Goal: Check status: Check status

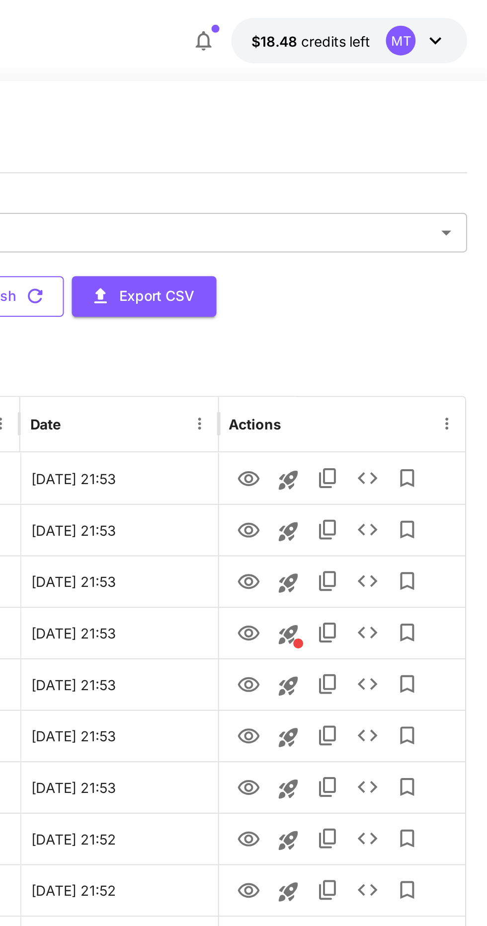
click at [275, 150] on button "Refresh" at bounding box center [244, 149] width 60 height 20
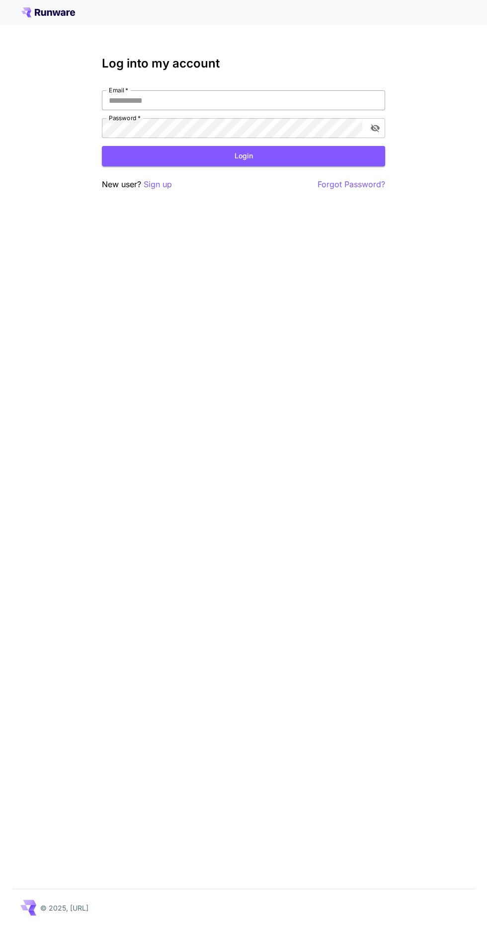
click at [321, 100] on input "Email   *" at bounding box center [243, 100] width 283 height 20
type input "**********"
click button "Login" at bounding box center [243, 156] width 283 height 20
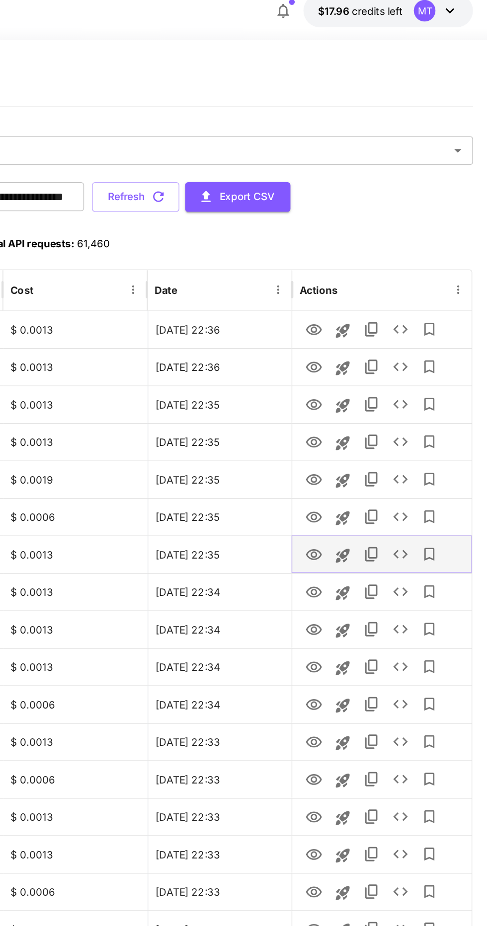
click at [368, 397] on icon "View" at bounding box center [366, 394] width 11 height 7
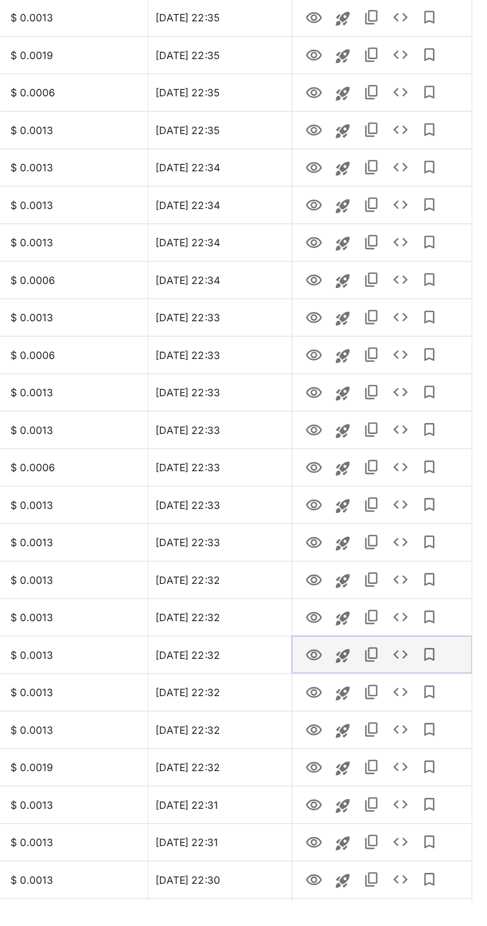
click at [371, 756] on icon "View" at bounding box center [367, 757] width 12 height 12
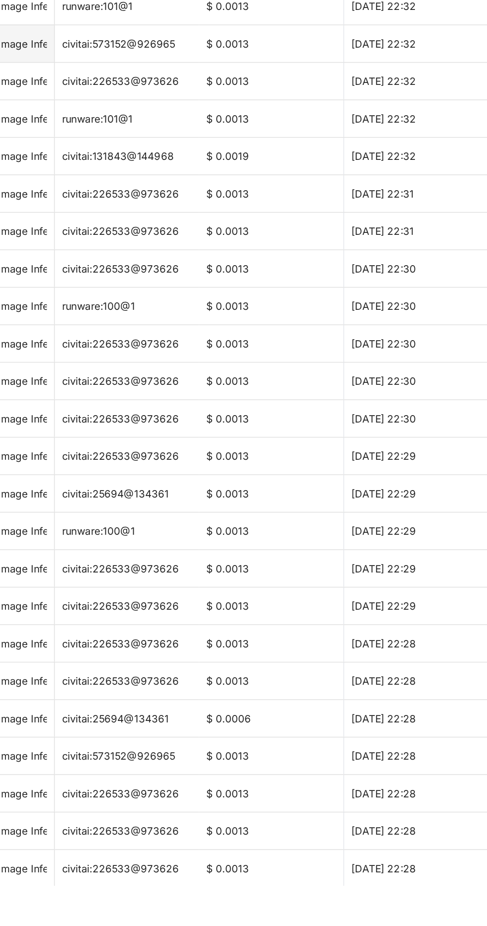
scroll to position [411, 0]
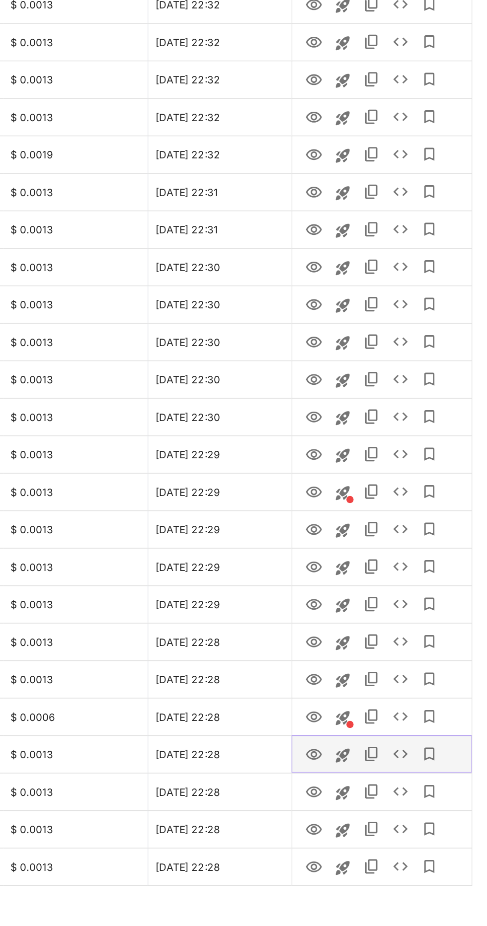
click at [371, 836] on icon "View" at bounding box center [367, 836] width 12 height 12
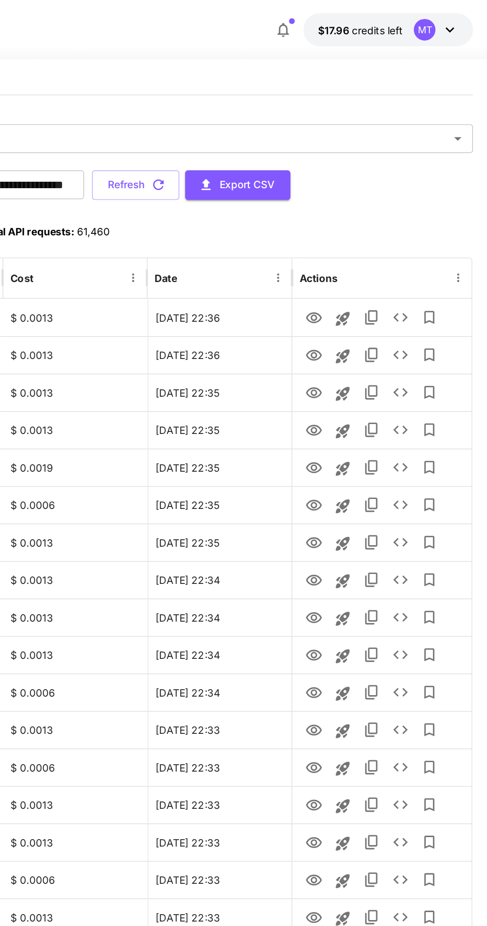
scroll to position [0, 0]
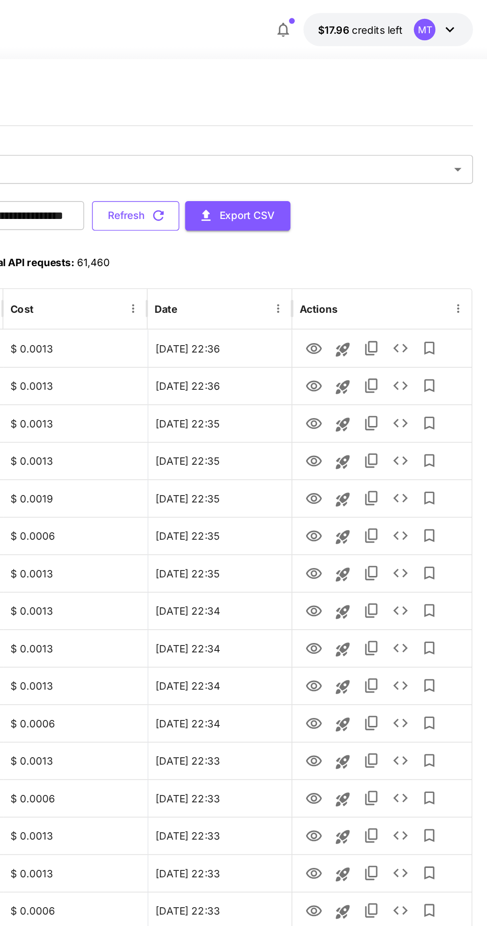
click at [275, 142] on button "Refresh" at bounding box center [244, 149] width 60 height 20
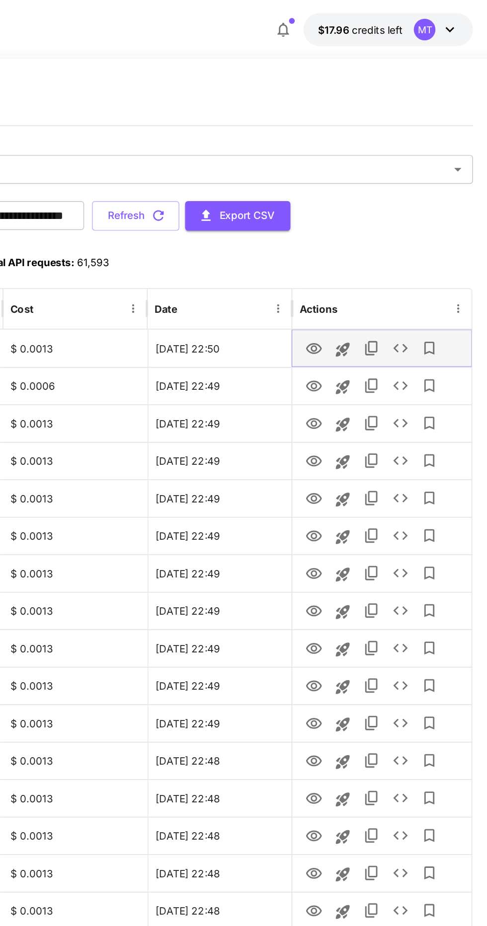
click at [371, 239] on icon "View" at bounding box center [367, 240] width 12 height 12
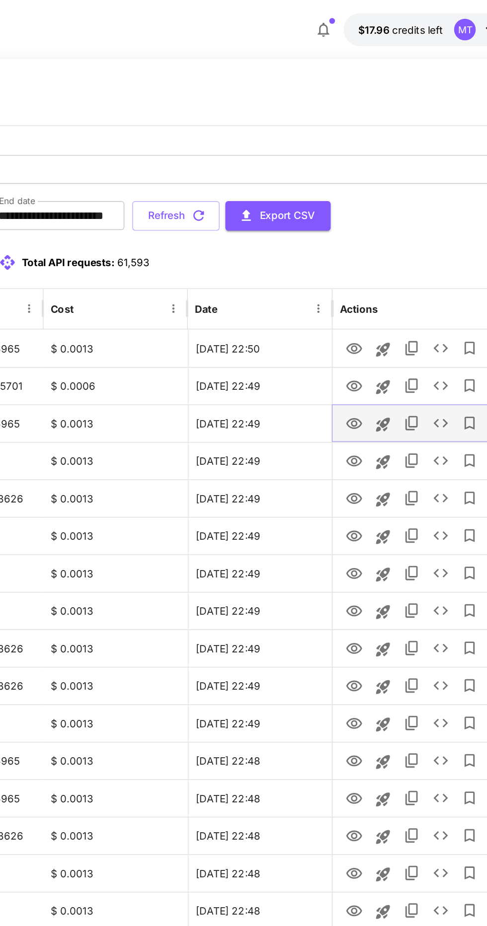
click at [364, 290] on icon "View" at bounding box center [367, 292] width 12 height 12
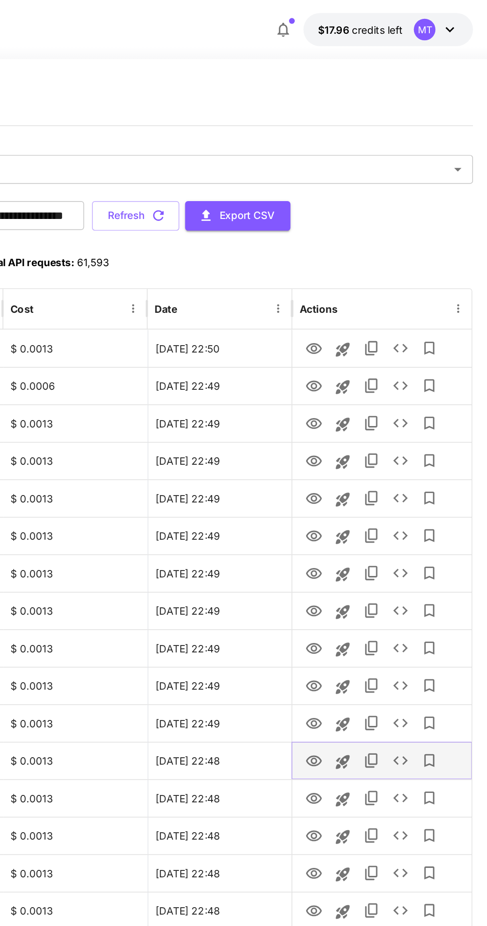
click at [367, 523] on icon "View" at bounding box center [367, 524] width 12 height 12
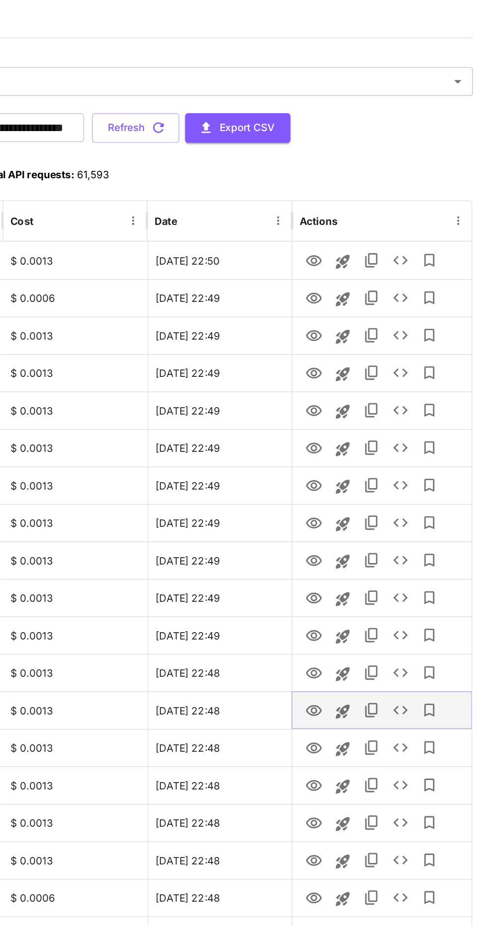
click at [367, 552] on icon "View" at bounding box center [367, 550] width 12 height 12
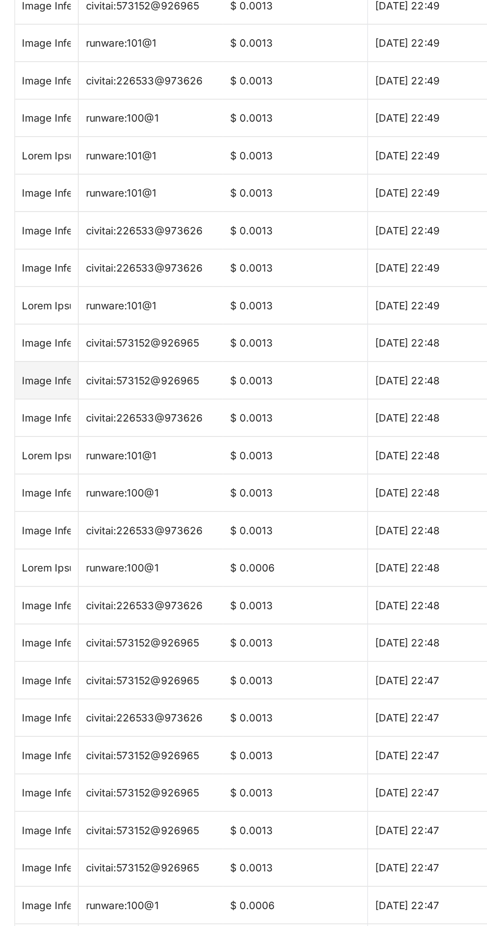
scroll to position [1, 0]
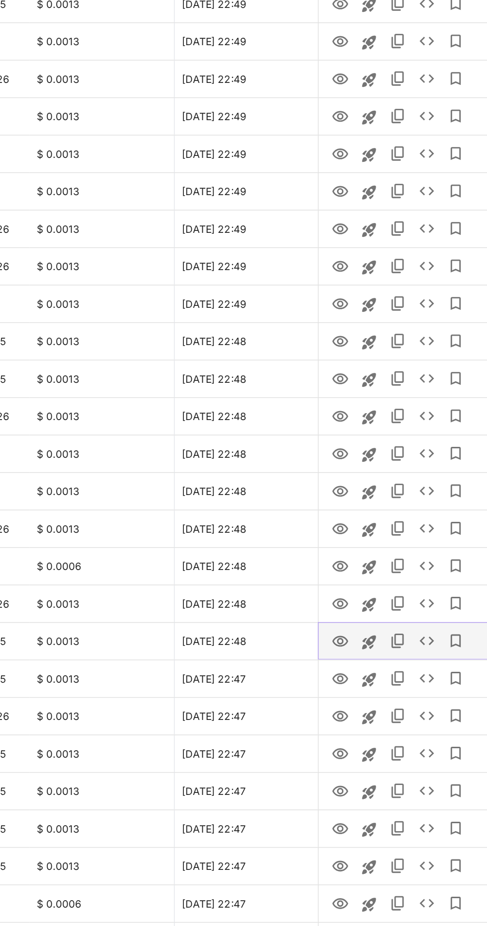
click at [368, 728] on icon "View" at bounding box center [367, 730] width 12 height 12
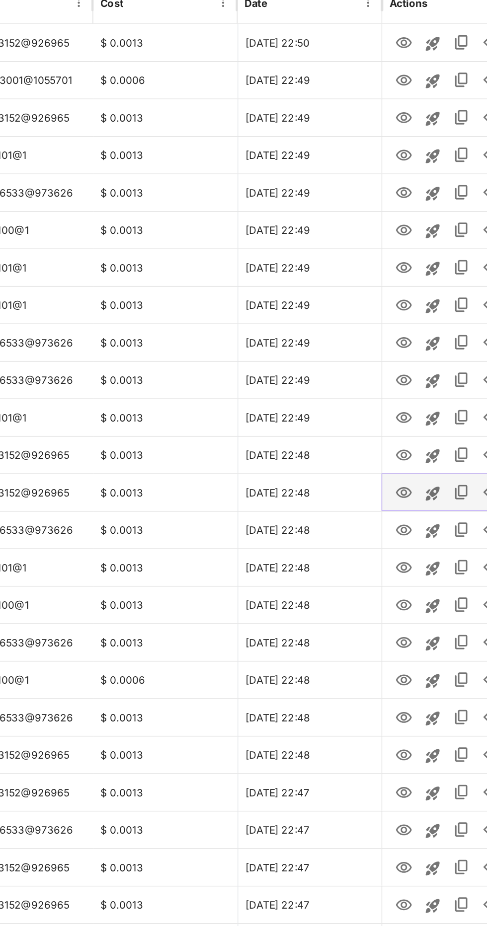
click at [369, 549] on icon "View" at bounding box center [367, 549] width 12 height 12
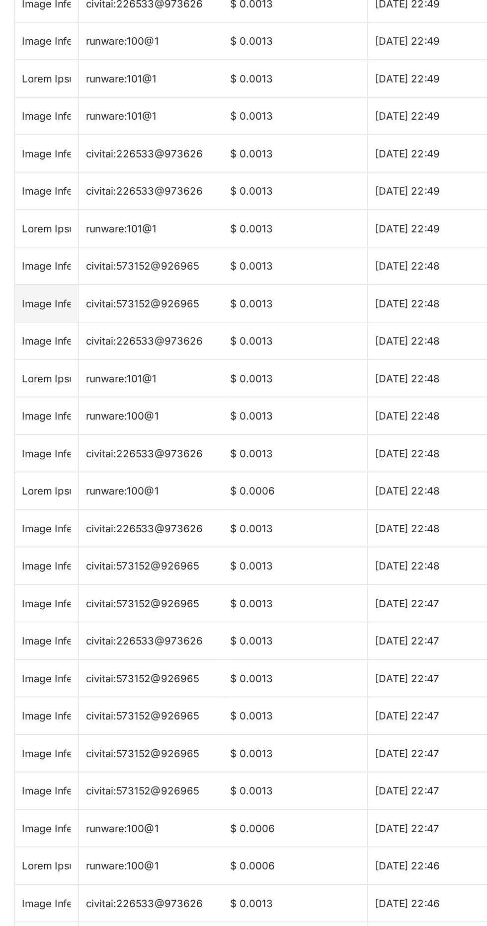
scroll to position [63, 0]
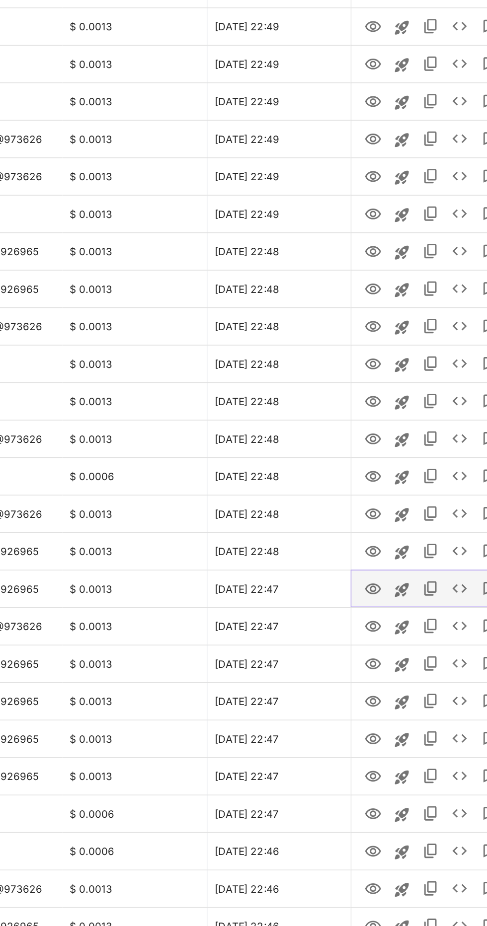
click at [367, 695] on icon "View" at bounding box center [367, 694] width 12 height 12
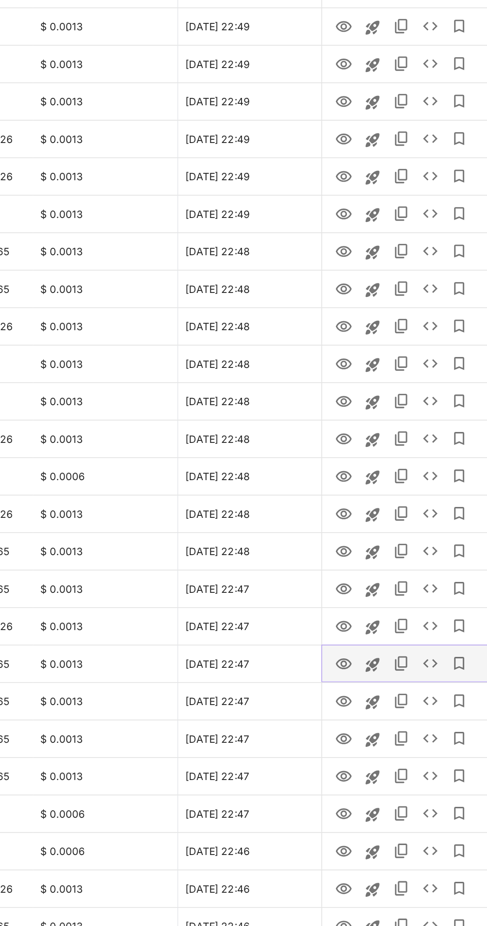
click at [367, 744] on icon "View" at bounding box center [367, 745] width 12 height 12
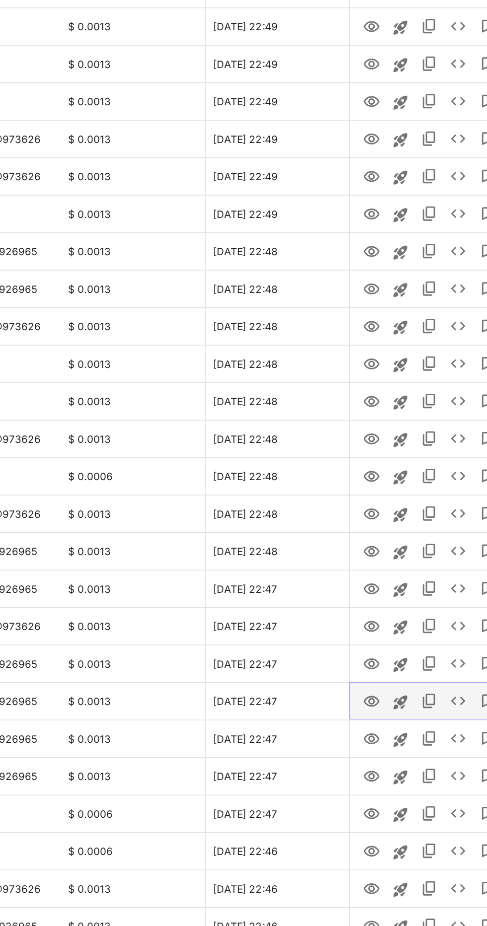
click at [366, 771] on icon "View" at bounding box center [367, 771] width 12 height 12
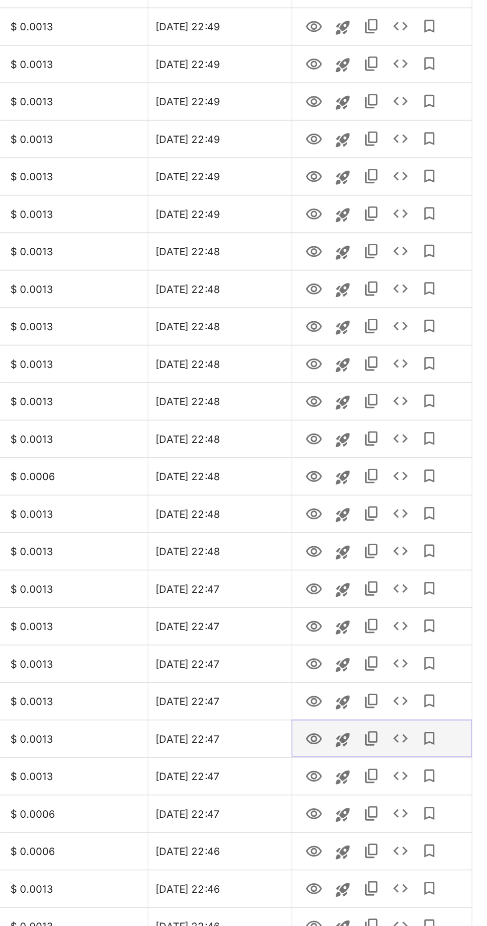
click at [371, 799] on icon "View" at bounding box center [367, 797] width 12 height 12
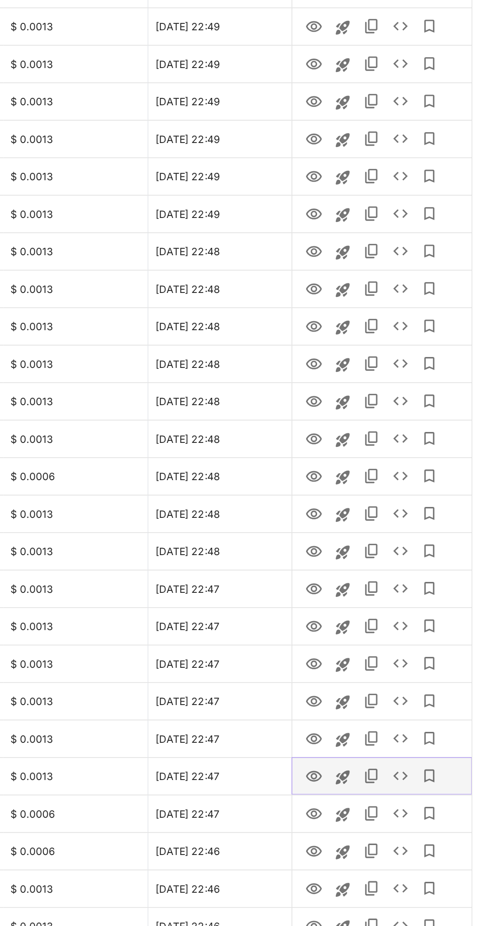
click at [367, 822] on icon "View" at bounding box center [367, 823] width 12 height 12
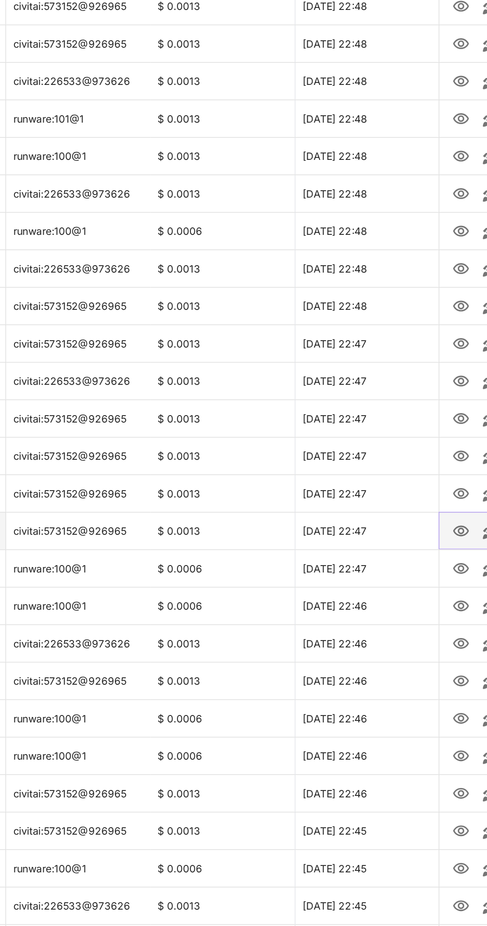
scroll to position [243, 0]
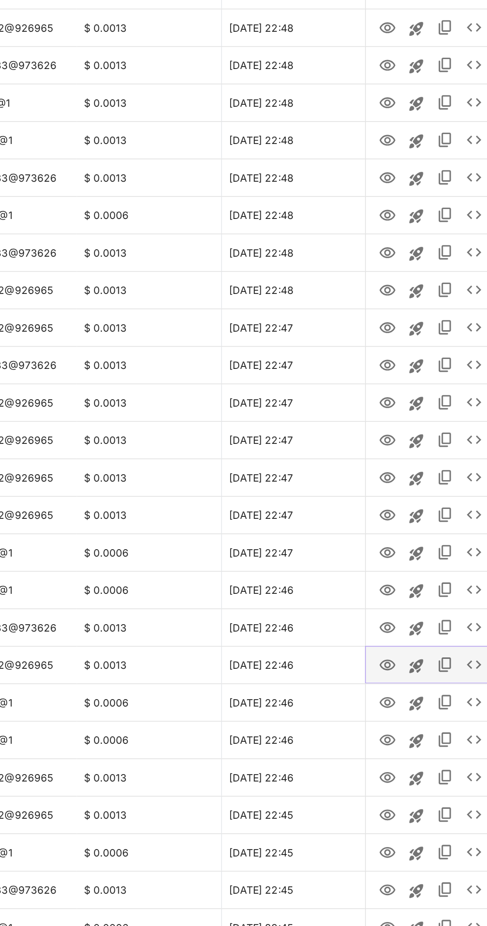
click at [367, 746] on icon "View" at bounding box center [366, 745] width 11 height 7
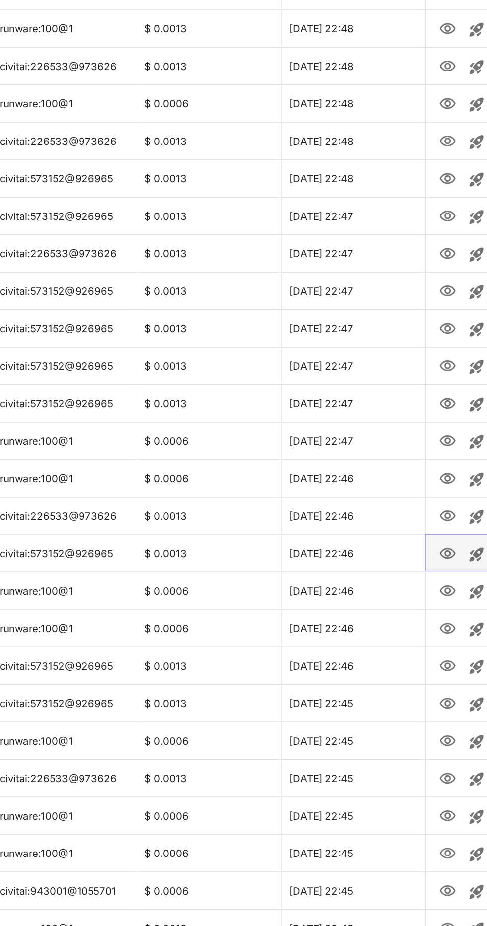
scroll to position [322, 0]
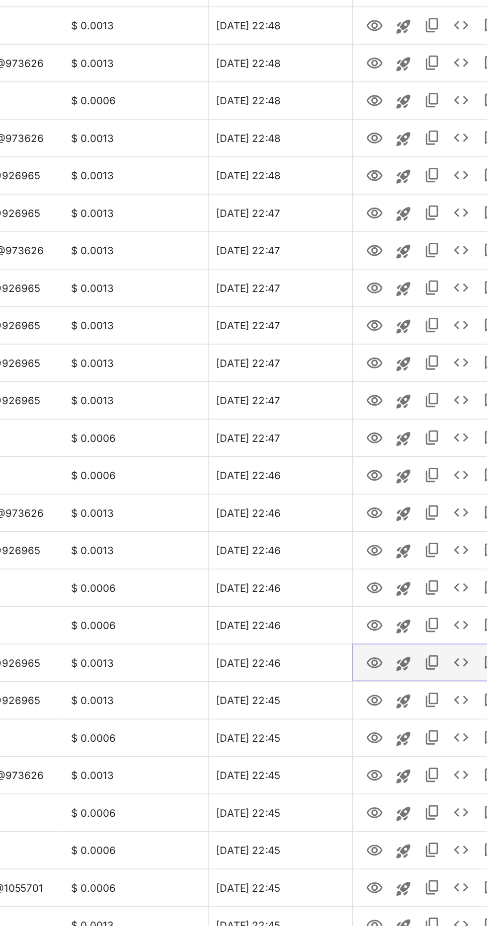
click at [369, 747] on icon "View" at bounding box center [366, 744] width 11 height 7
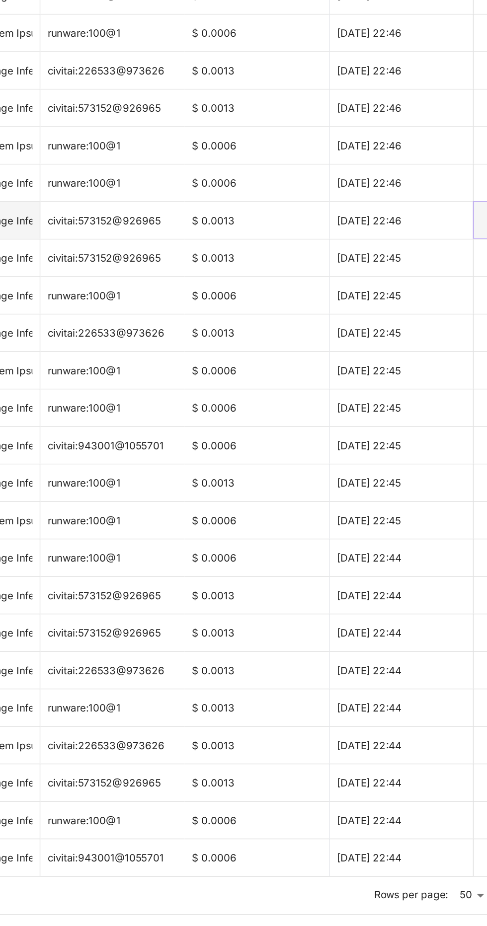
scroll to position [628, 0]
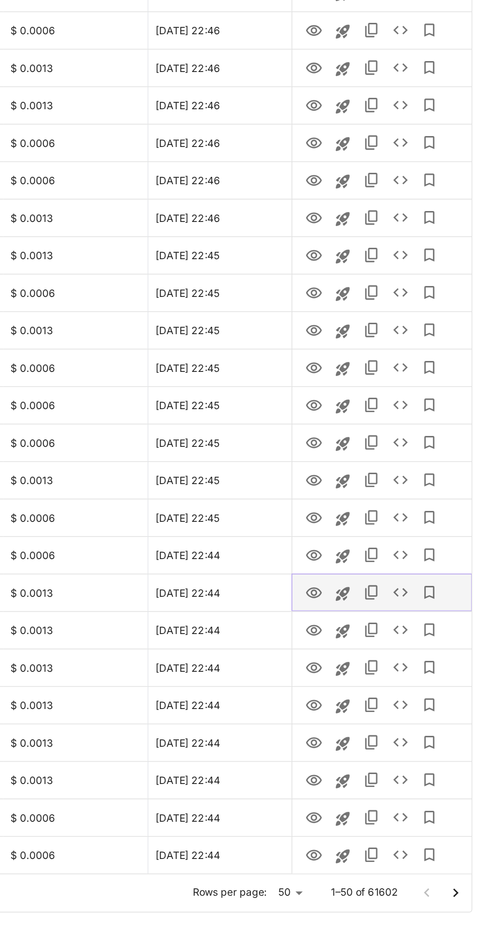
click at [367, 698] on icon "View" at bounding box center [366, 696] width 11 height 7
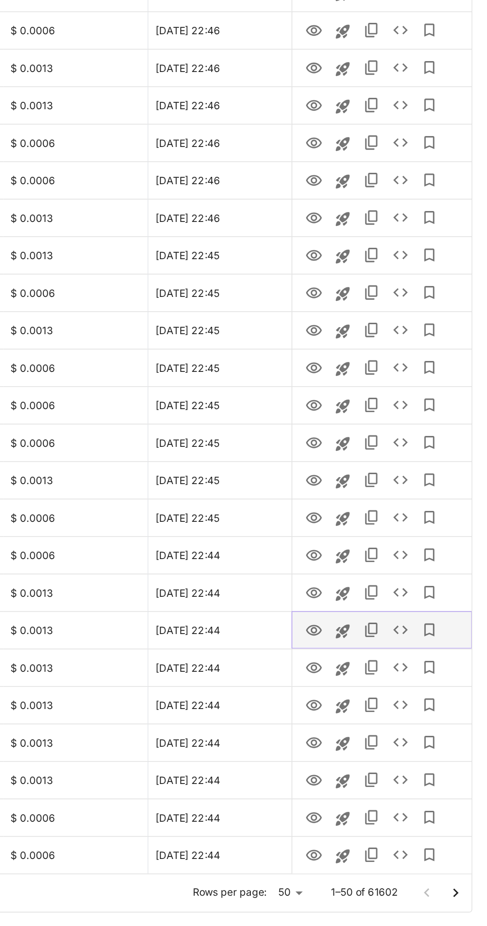
click at [364, 724] on icon "View" at bounding box center [367, 722] width 12 height 12
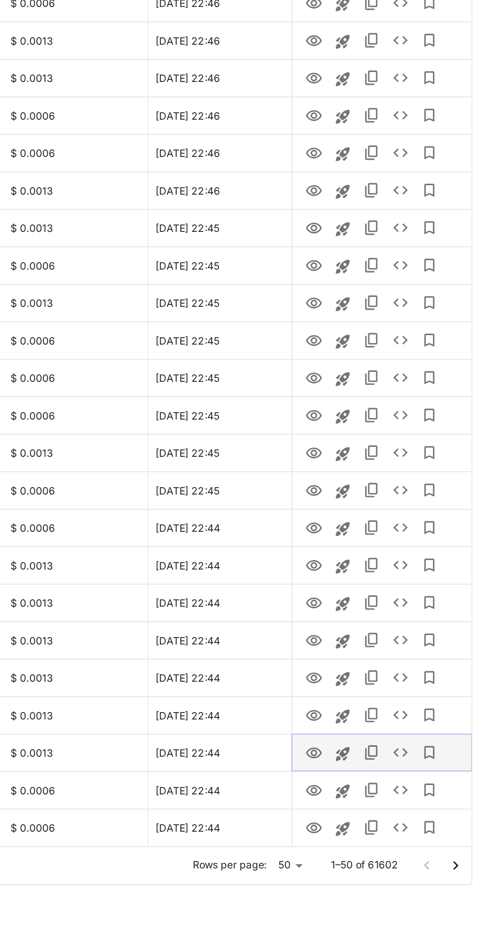
click at [367, 810] on icon "View" at bounding box center [367, 807] width 12 height 12
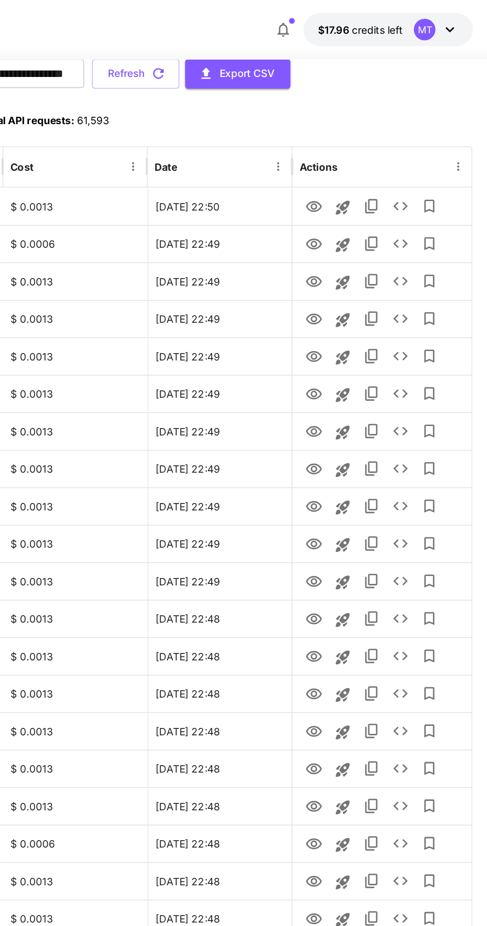
scroll to position [0, 0]
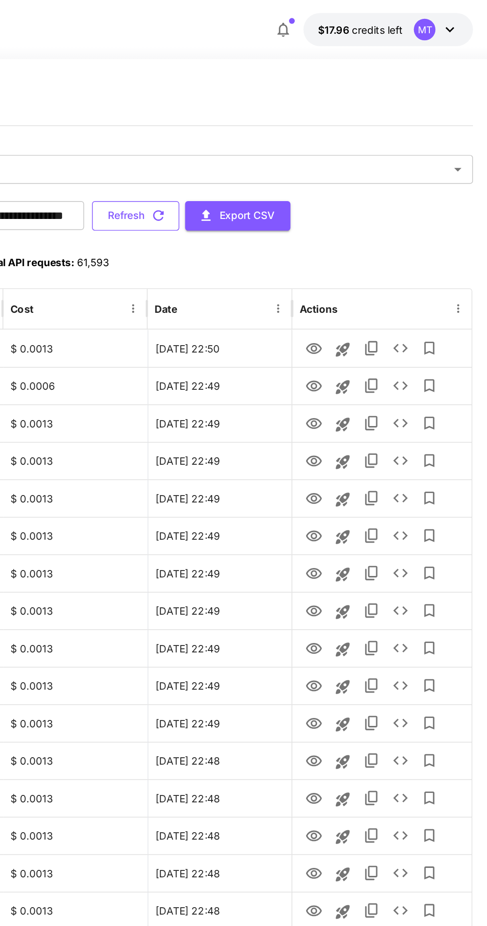
click at [275, 147] on button "Refresh" at bounding box center [244, 149] width 60 height 20
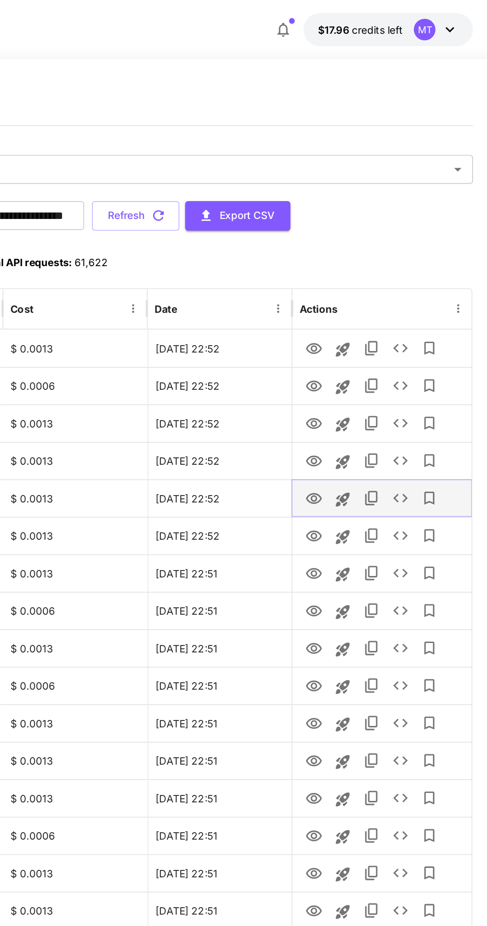
click at [370, 346] on icon "View" at bounding box center [367, 344] width 12 height 12
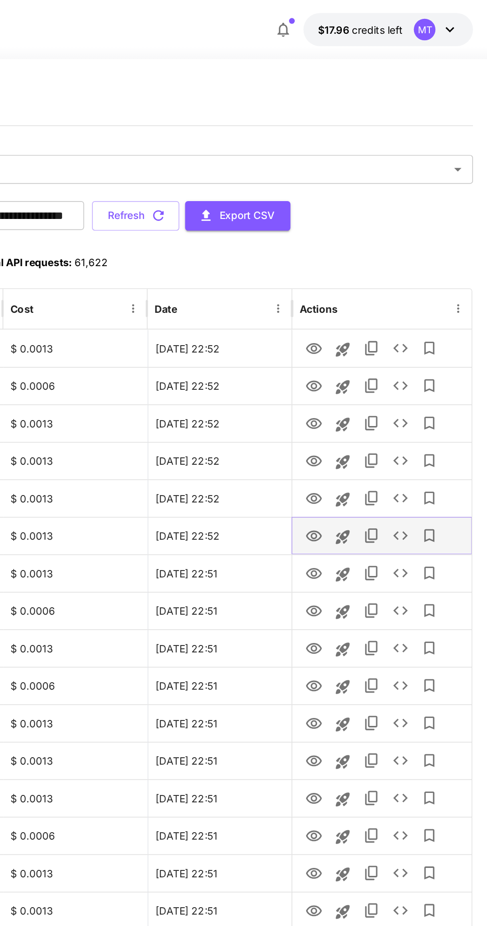
click at [369, 368] on icon "View" at bounding box center [367, 369] width 12 height 12
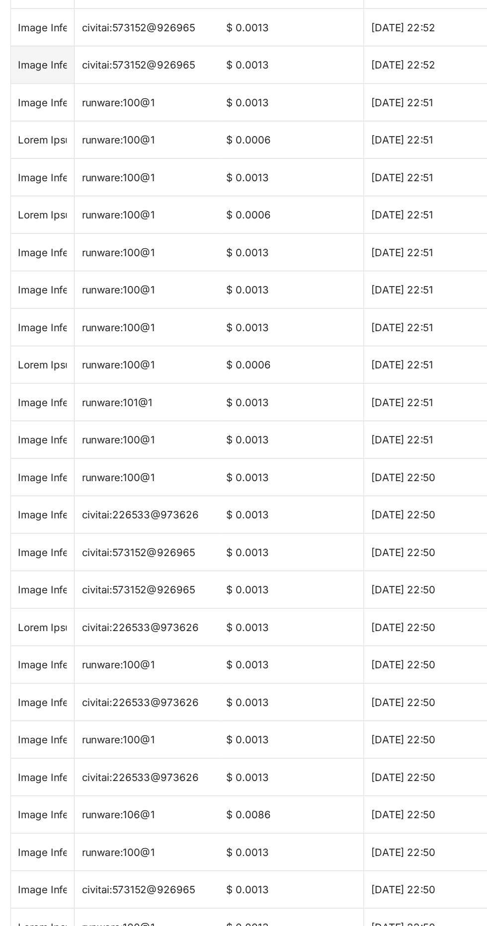
scroll to position [51, 0]
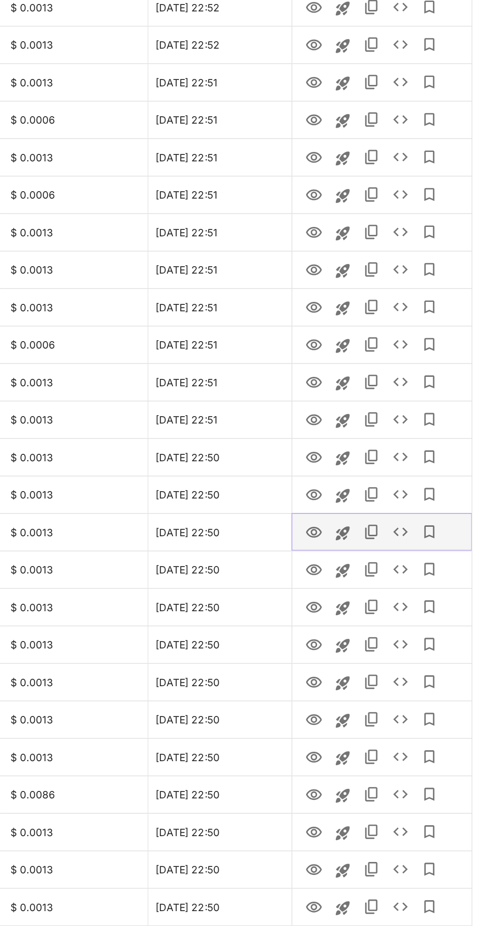
click at [368, 653] on icon "View" at bounding box center [366, 653] width 11 height 7
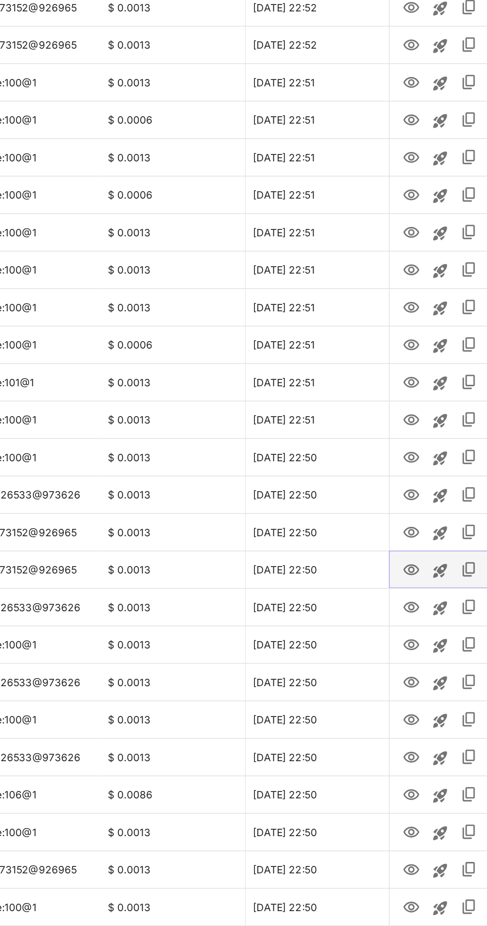
click at [367, 677] on icon "View" at bounding box center [366, 679] width 11 height 7
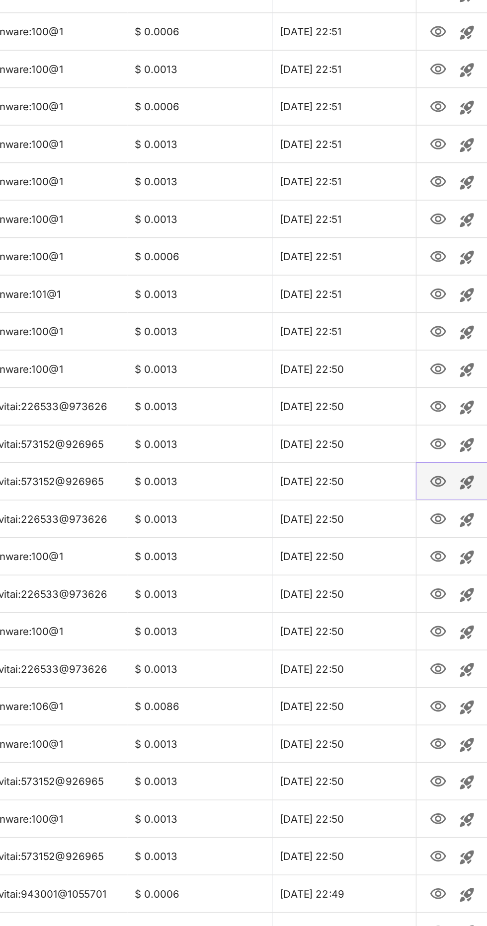
scroll to position [111, 0]
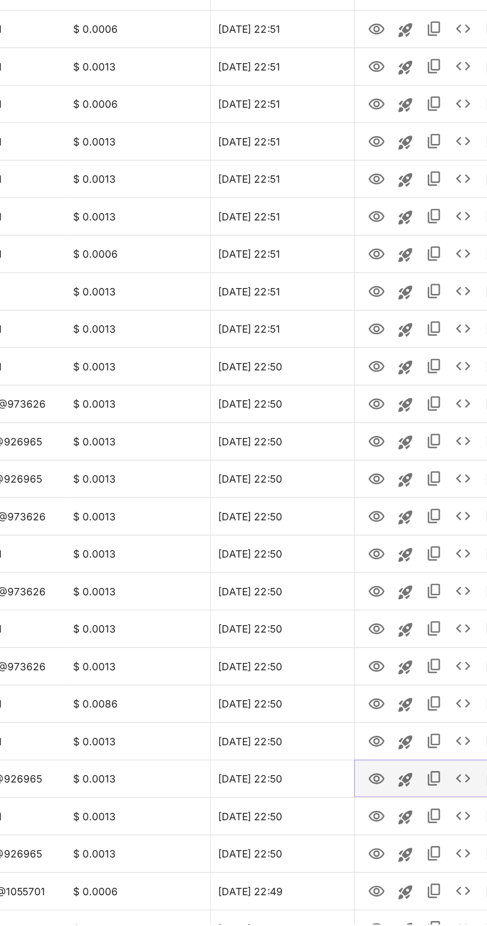
click at [367, 825] on icon "View" at bounding box center [367, 826] width 12 height 12
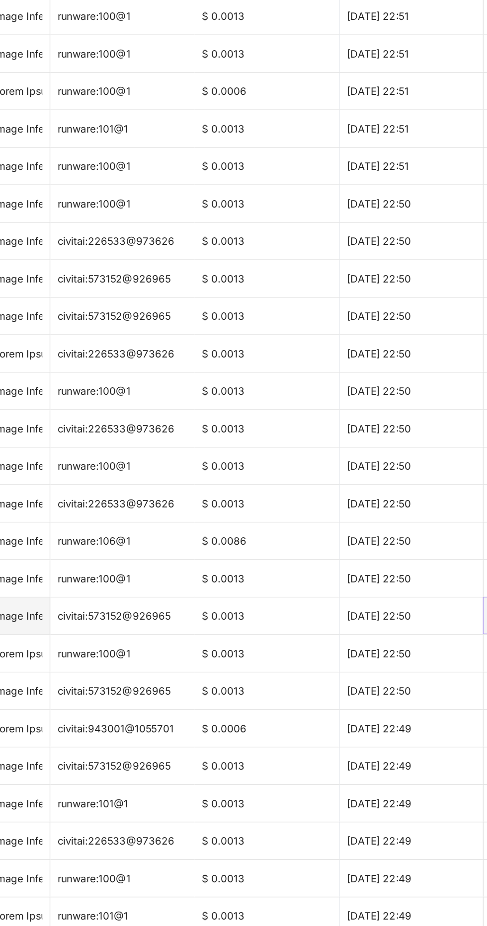
scroll to position [226, 0]
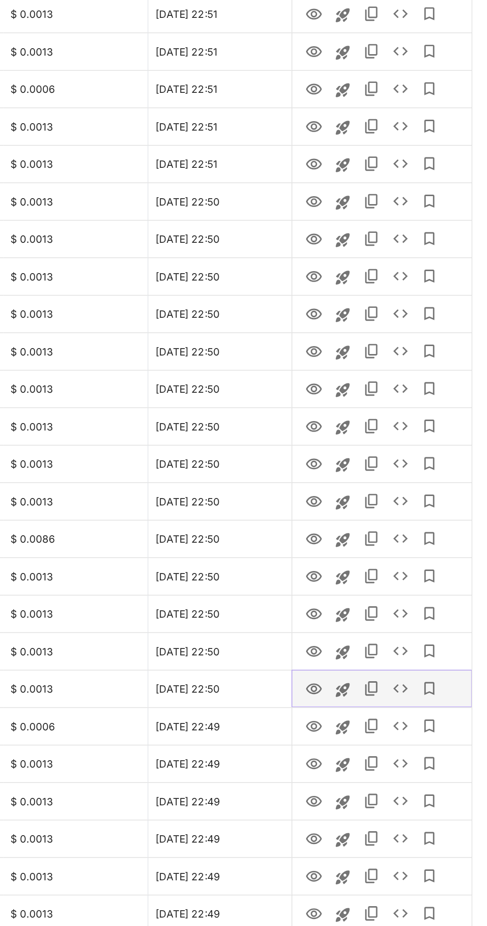
click at [367, 761] on icon "View" at bounding box center [367, 763] width 12 height 12
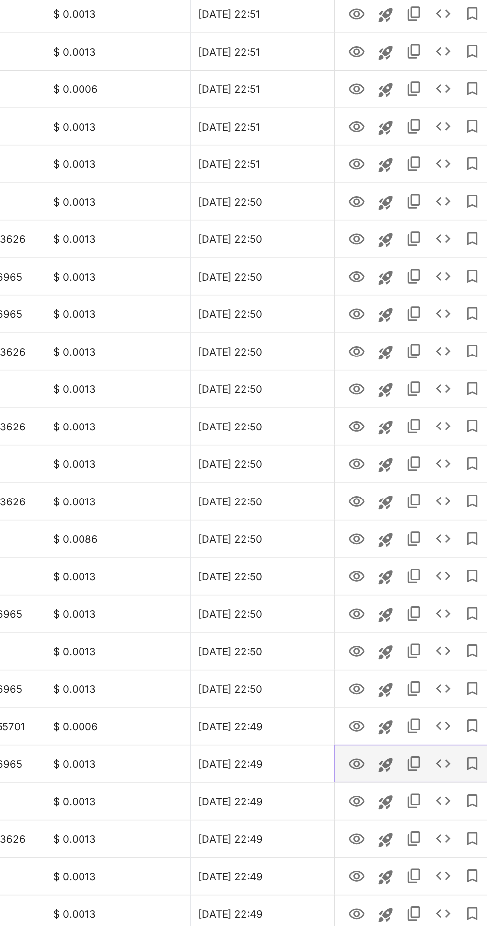
click at [372, 816] on icon "View" at bounding box center [367, 814] width 12 height 12
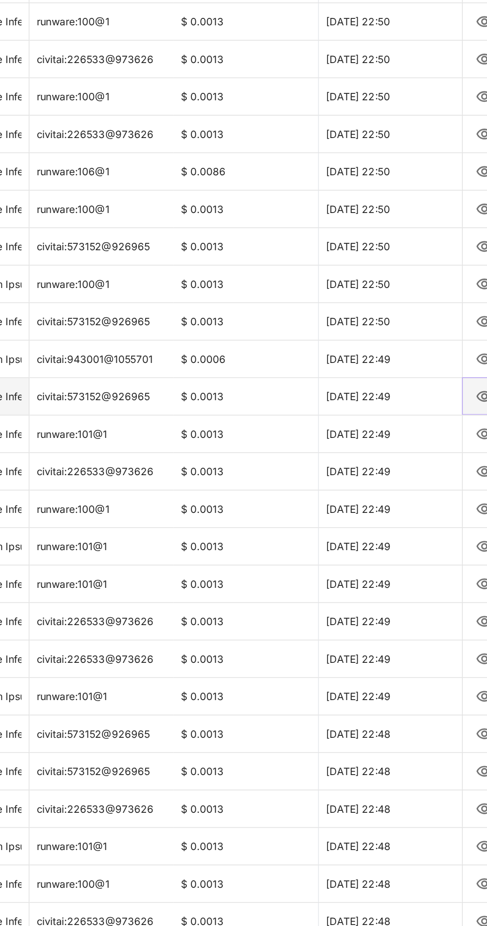
scroll to position [480, 0]
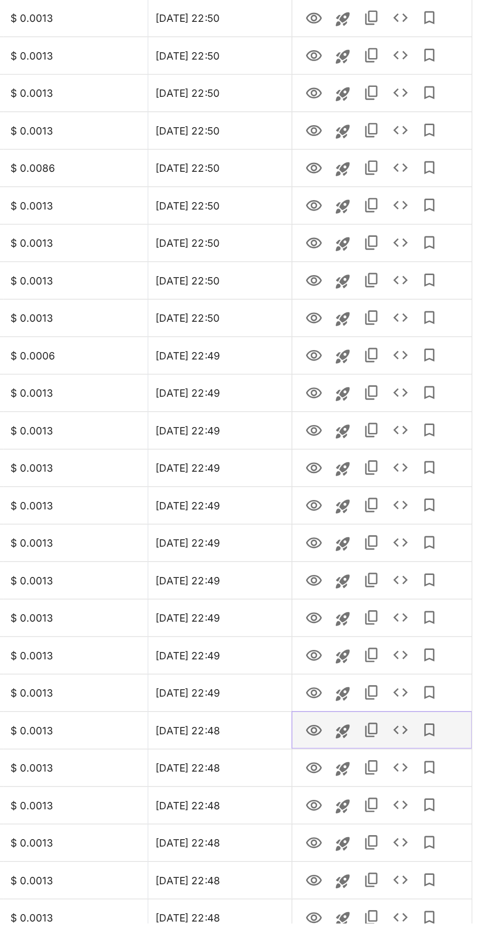
click at [366, 795] on icon "View" at bounding box center [366, 792] width 11 height 7
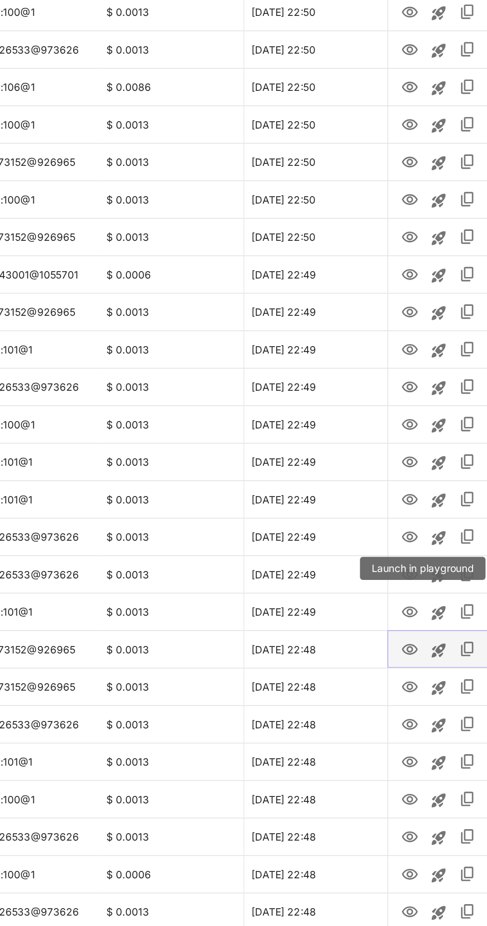
scroll to position [540, 0]
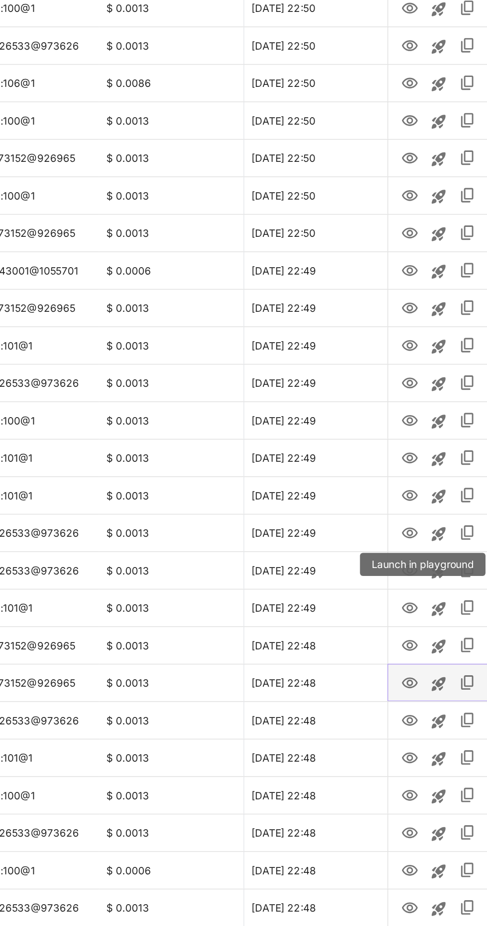
click at [367, 757] on icon "View" at bounding box center [367, 759] width 12 height 12
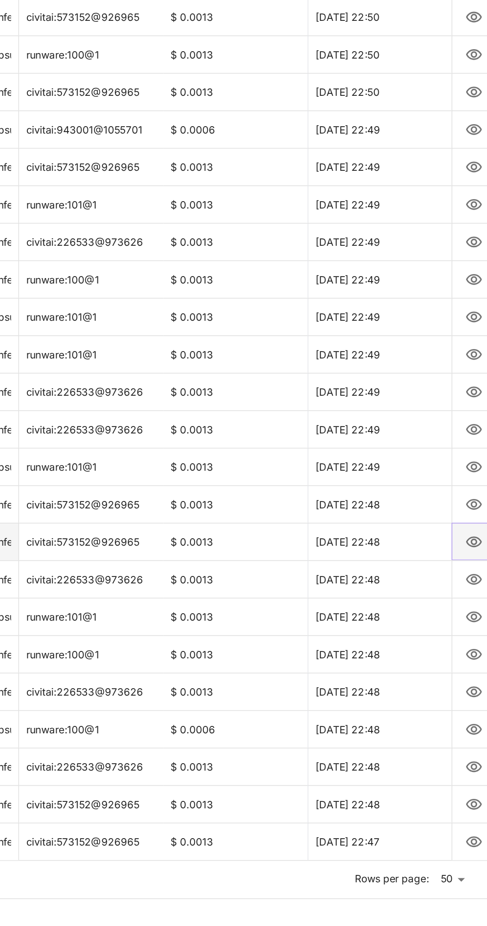
scroll to position [642, 0]
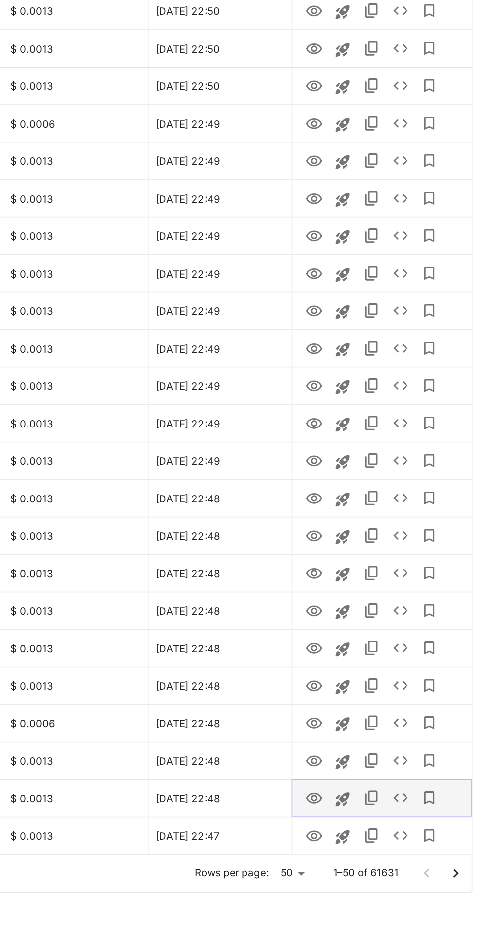
click at [366, 839] on icon "View" at bounding box center [367, 838] width 12 height 12
click at [367, 839] on icon "View" at bounding box center [367, 838] width 12 height 12
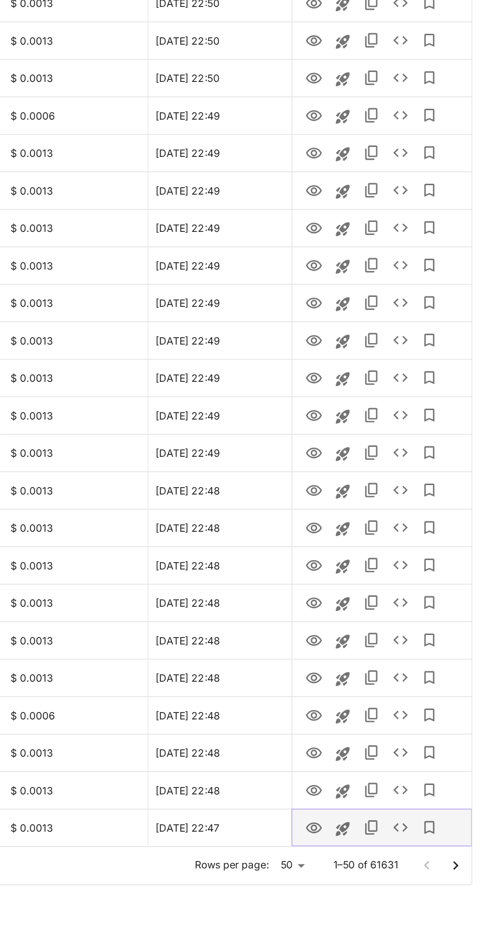
click at [367, 859] on icon "View" at bounding box center [367, 858] width 12 height 12
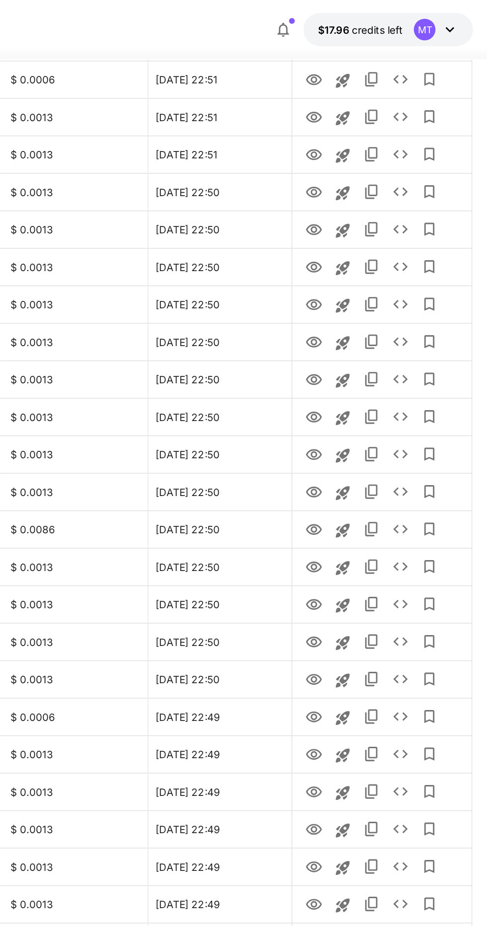
scroll to position [0, 0]
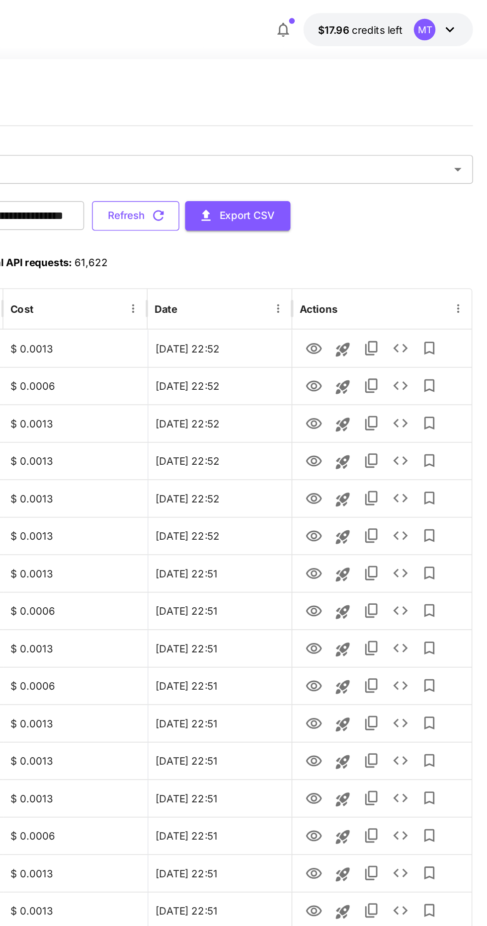
click at [266, 147] on icon "button" at bounding box center [260, 148] width 11 height 11
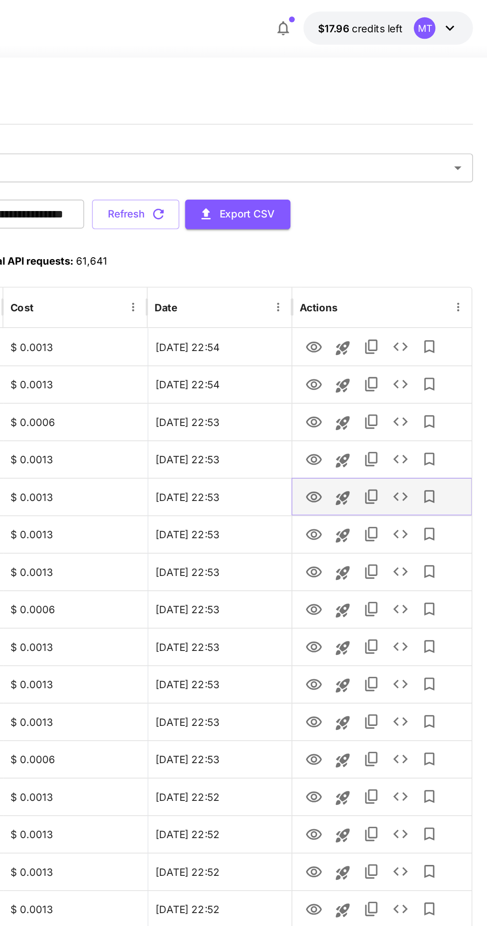
click at [370, 346] on icon "View" at bounding box center [367, 344] width 12 height 12
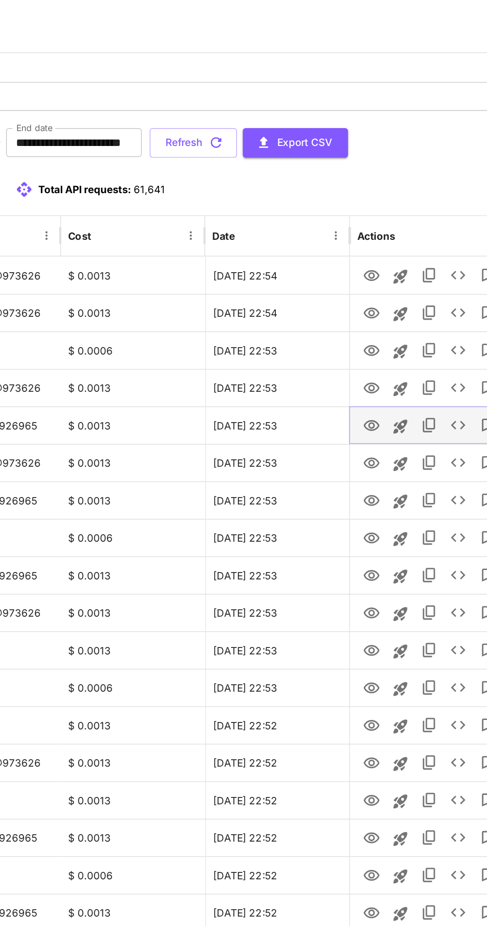
click at [367, 343] on icon "View" at bounding box center [367, 344] width 12 height 12
click at [266, 149] on icon "button" at bounding box center [260, 148] width 11 height 11
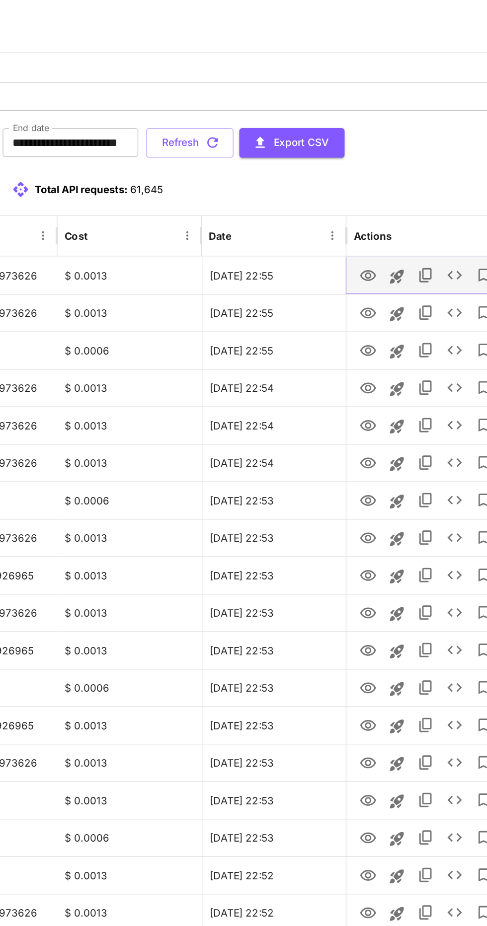
click at [367, 239] on icon "View" at bounding box center [367, 240] width 12 height 12
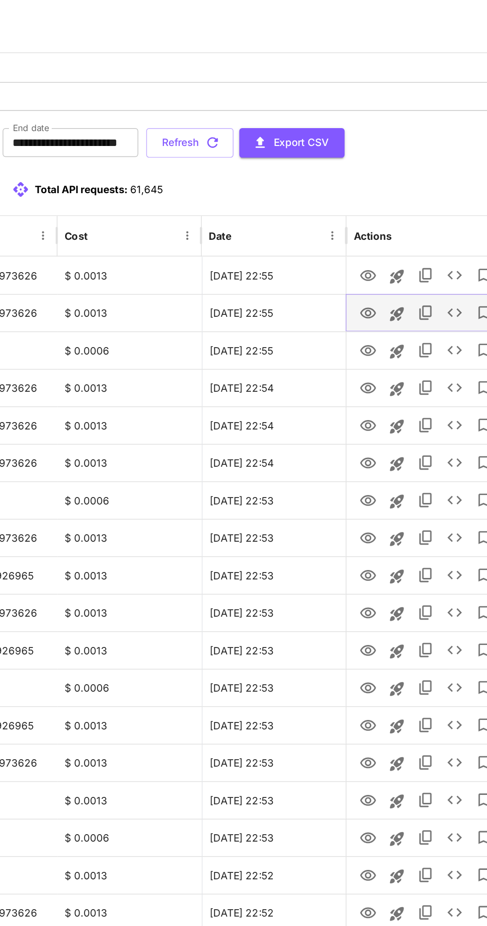
click at [366, 265] on icon "View" at bounding box center [367, 266] width 12 height 12
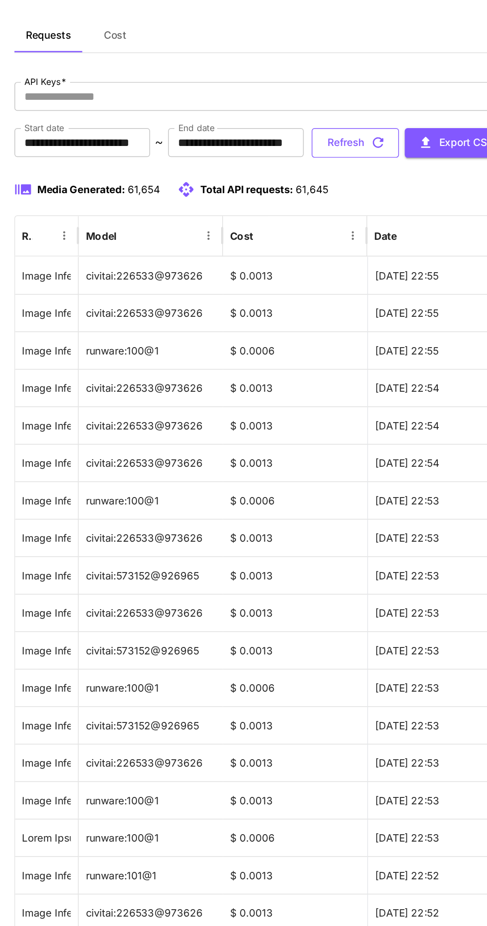
click at [275, 153] on button "Refresh" at bounding box center [244, 149] width 60 height 20
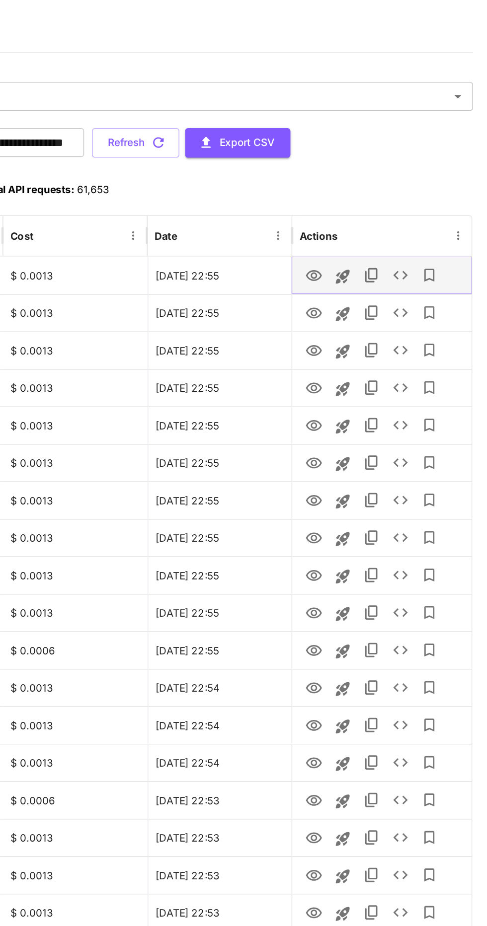
click at [367, 240] on icon "View" at bounding box center [367, 240] width 12 height 12
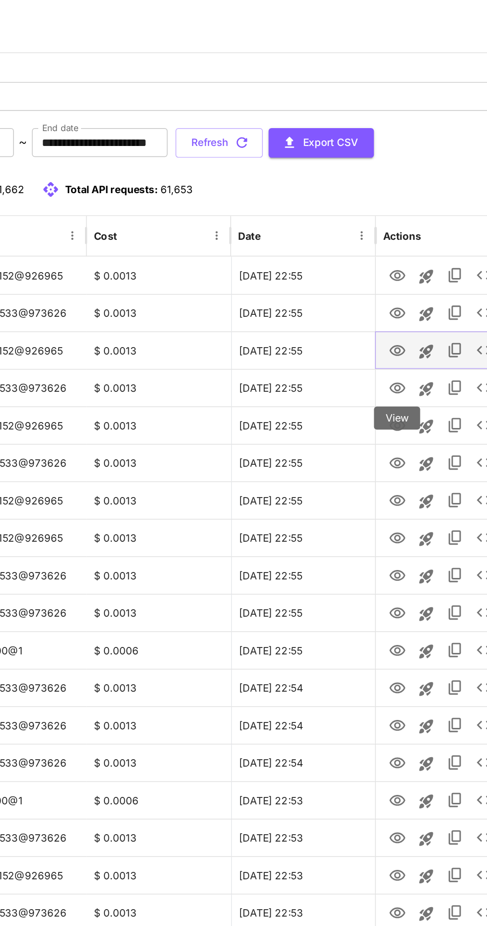
click at [368, 291] on icon "View" at bounding box center [366, 291] width 11 height 7
click at [368, 291] on icon "View" at bounding box center [367, 292] width 12 height 12
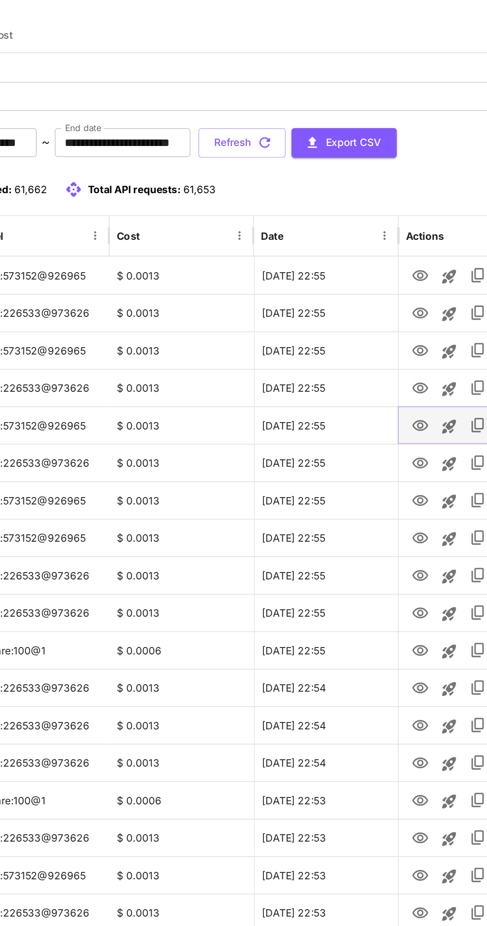
click at [367, 343] on icon "View" at bounding box center [367, 344] width 12 height 12
click at [372, 396] on icon "View" at bounding box center [367, 395] width 12 height 12
click at [371, 418] on icon "View" at bounding box center [366, 420] width 11 height 7
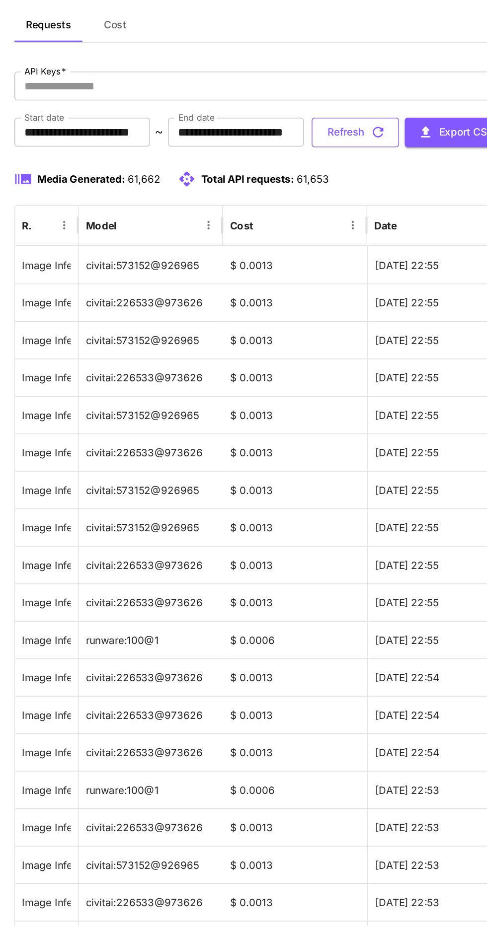
click at [275, 149] on button "Refresh" at bounding box center [244, 149] width 60 height 20
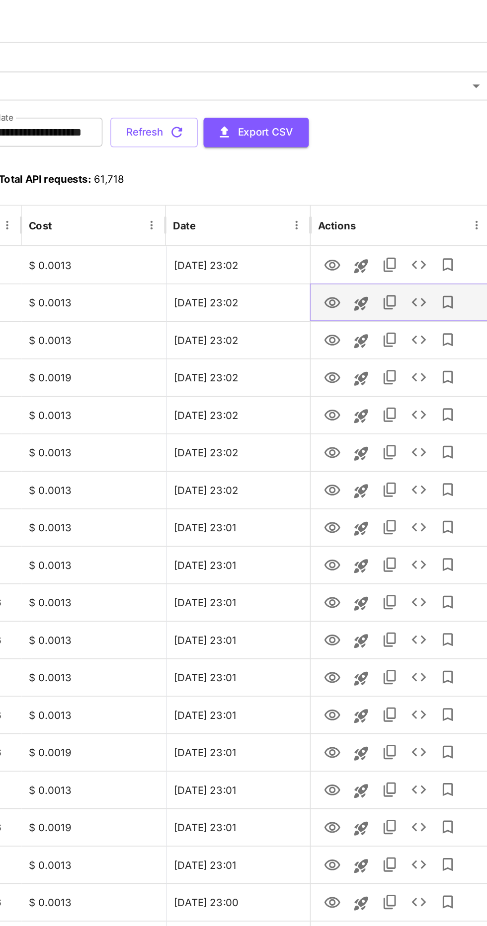
click at [370, 267] on icon "View" at bounding box center [366, 265] width 11 height 7
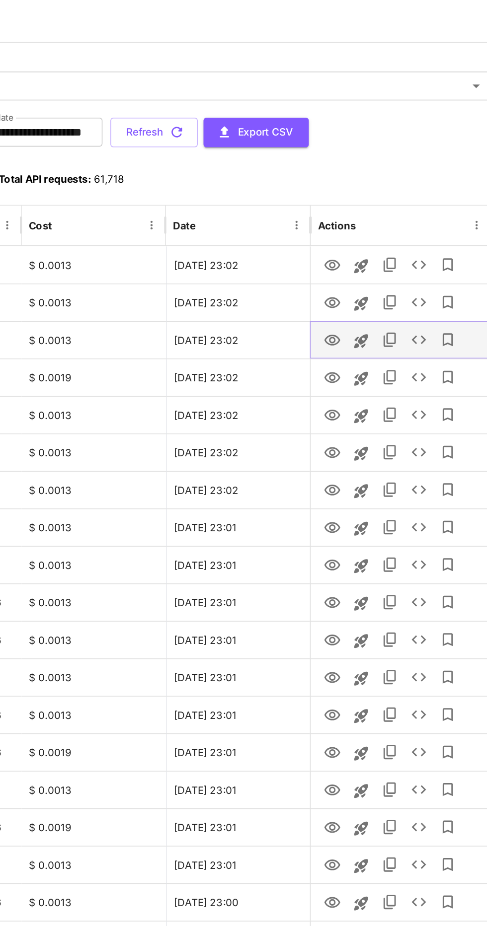
click at [369, 291] on icon "View" at bounding box center [367, 292] width 12 height 12
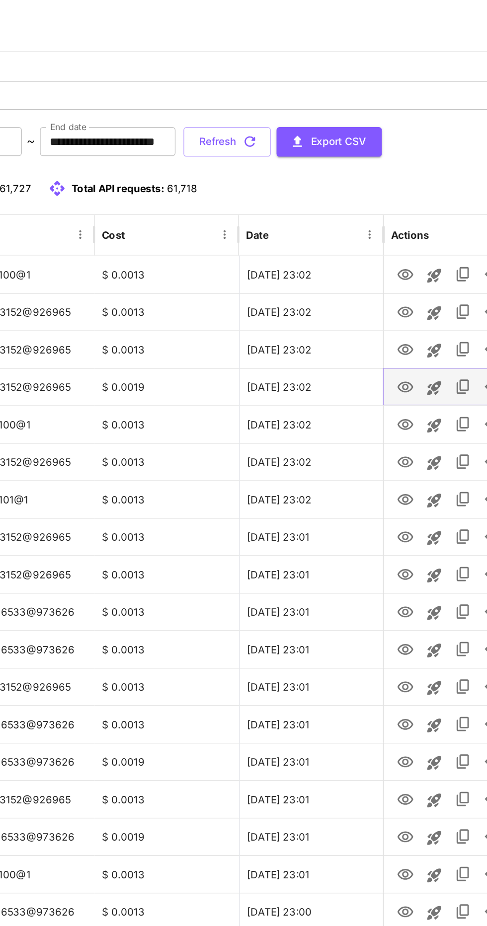
click at [368, 319] on icon "View" at bounding box center [366, 317] width 11 height 7
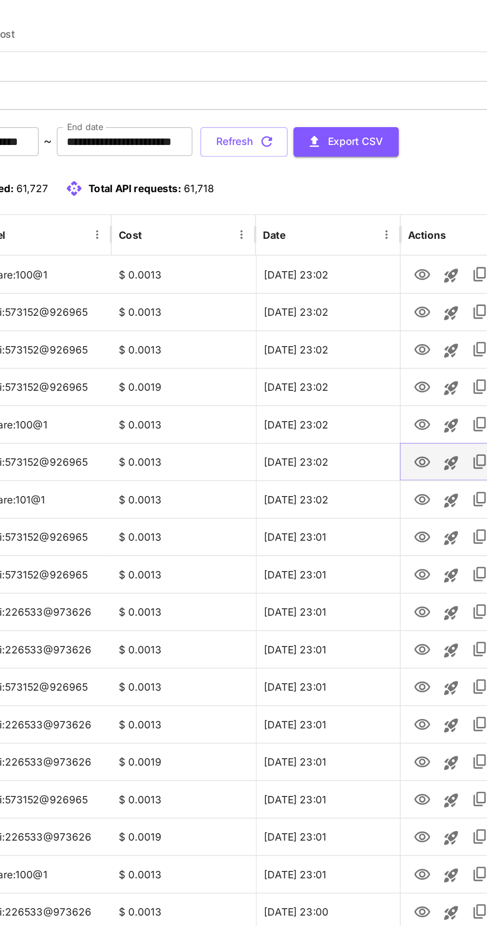
click at [367, 369] on icon "View" at bounding box center [367, 369] width 12 height 12
click at [367, 421] on icon "View" at bounding box center [367, 421] width 12 height 12
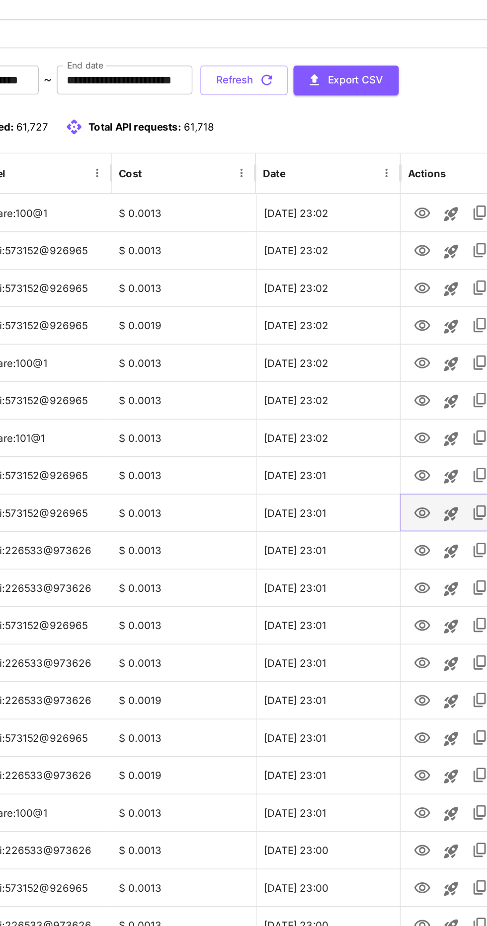
click at [368, 446] on icon "View" at bounding box center [366, 446] width 11 height 7
click at [371, 421] on icon "View" at bounding box center [366, 420] width 11 height 7
click at [368, 525] on icon "View" at bounding box center [366, 523] width 11 height 7
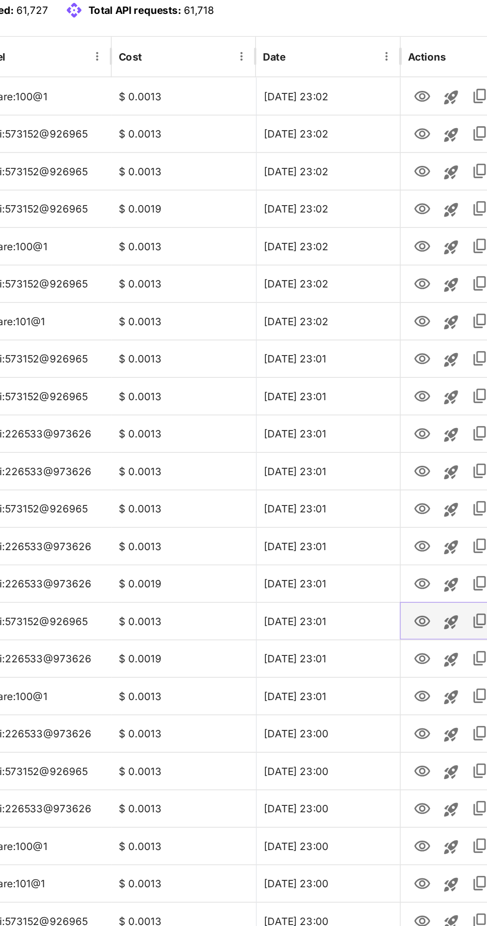
click at [369, 603] on icon "View" at bounding box center [367, 602] width 12 height 12
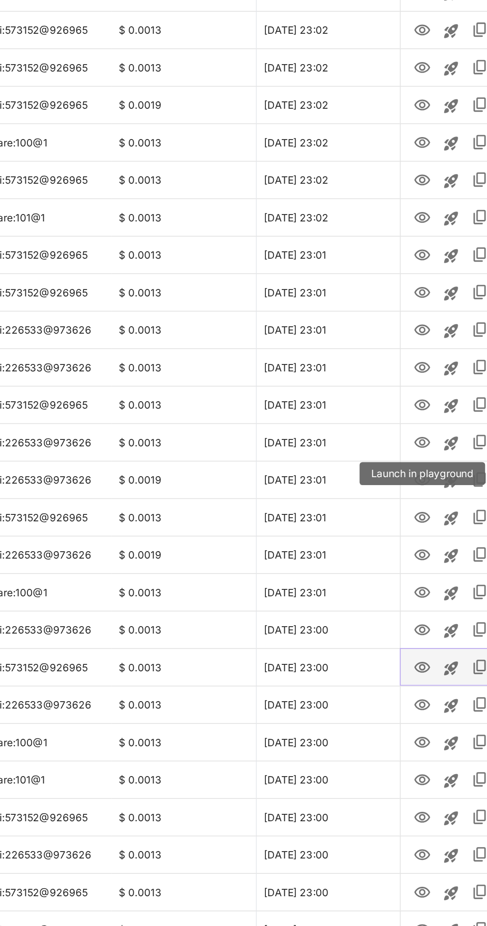
click at [371, 706] on icon "View" at bounding box center [366, 704] width 11 height 7
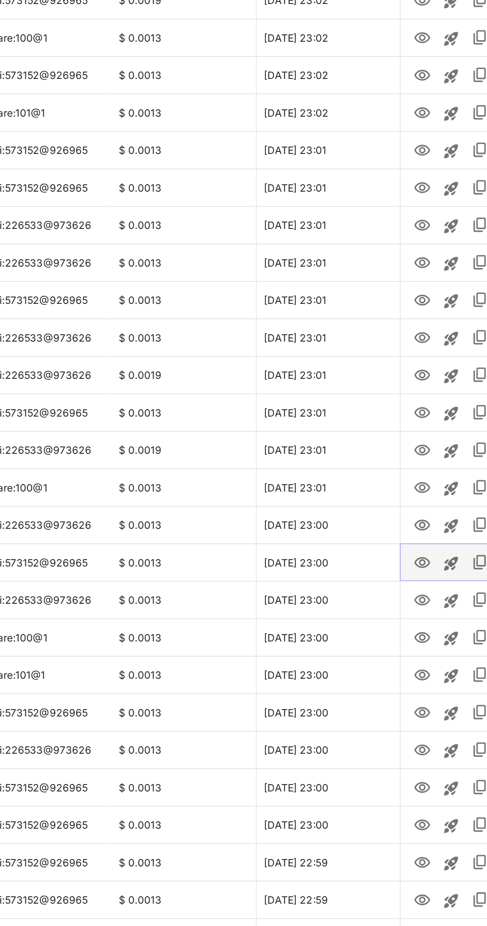
scroll to position [30, 0]
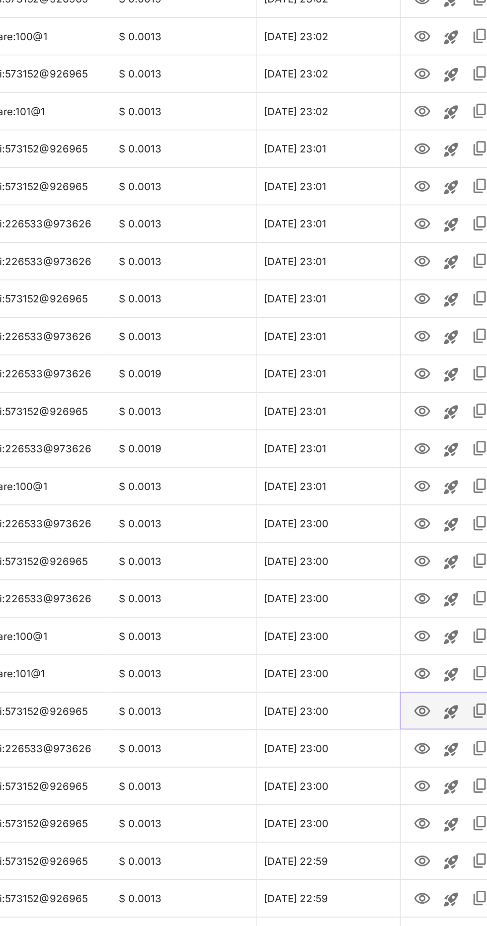
click at [366, 779] on icon "View" at bounding box center [366, 777] width 11 height 7
click at [368, 831] on icon "View" at bounding box center [366, 829] width 11 height 7
click at [367, 859] on icon "View" at bounding box center [367, 855] width 12 height 12
click at [367, 880] on icon "View" at bounding box center [367, 881] width 12 height 12
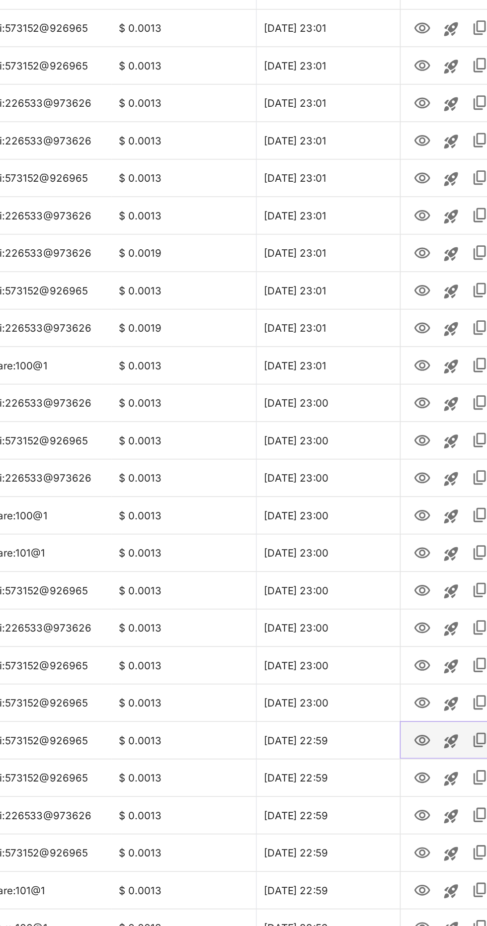
scroll to position [118, 0]
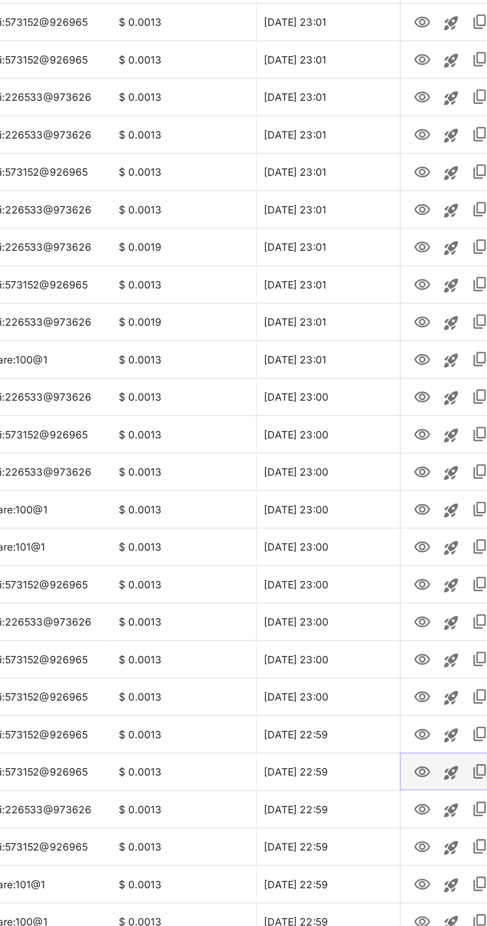
click at [371, 819] on icon "View" at bounding box center [366, 819] width 11 height 7
click at [367, 874] on icon "View" at bounding box center [367, 871] width 12 height 12
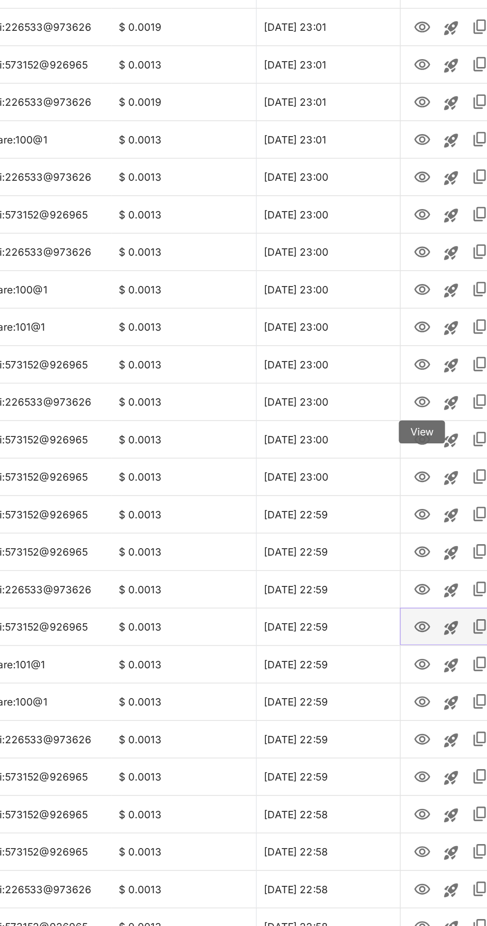
scroll to position [271, 0]
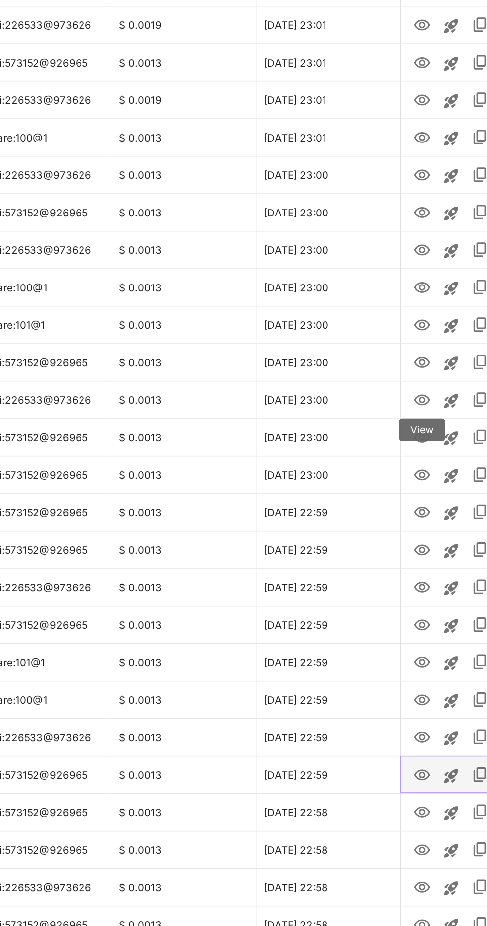
click at [369, 824] on icon "View" at bounding box center [366, 821] width 11 height 7
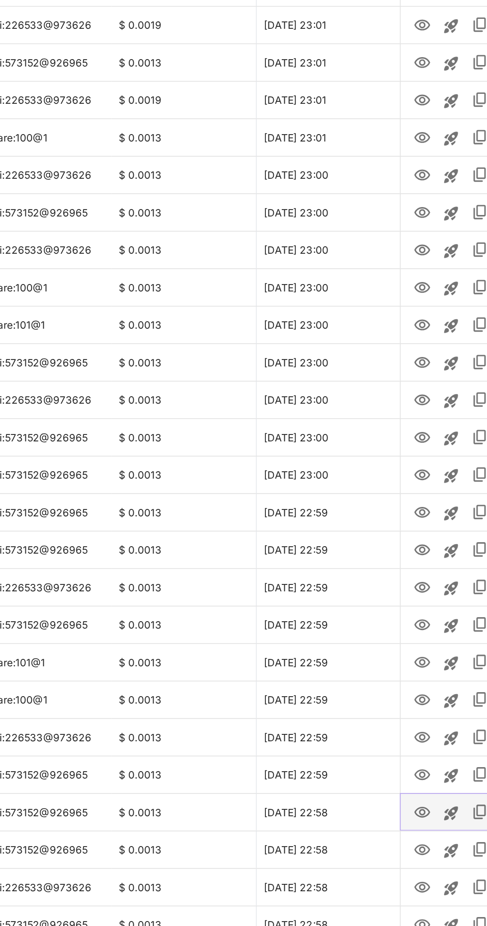
click at [370, 848] on icon "View" at bounding box center [367, 848] width 12 height 12
click at [368, 875] on icon "View" at bounding box center [366, 872] width 11 height 7
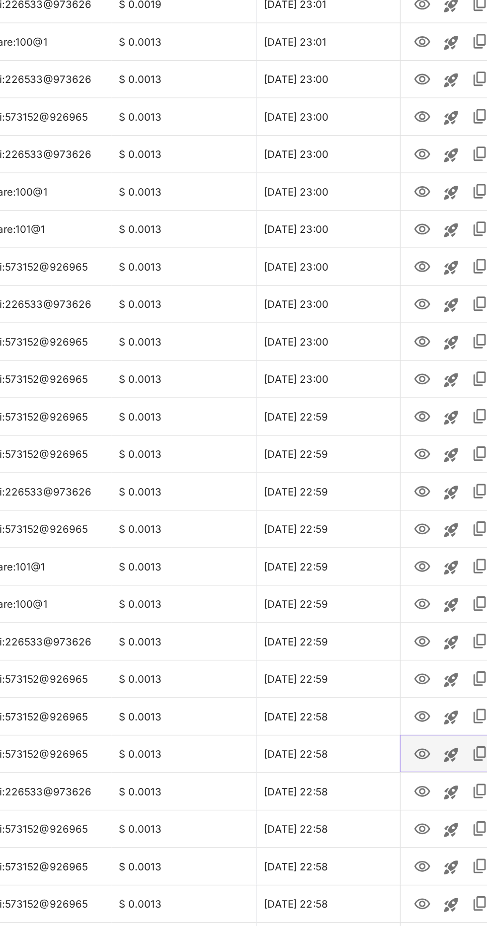
scroll to position [339, 0]
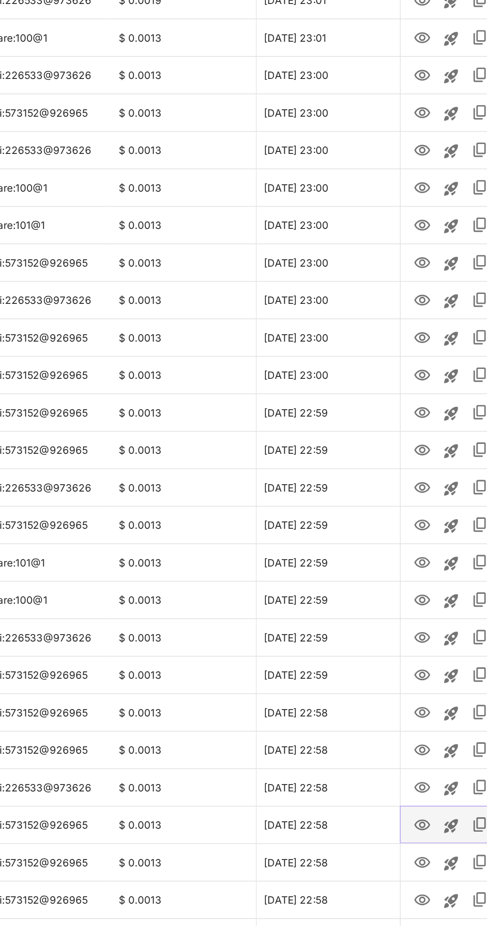
click at [372, 854] on icon "View" at bounding box center [367, 856] width 12 height 12
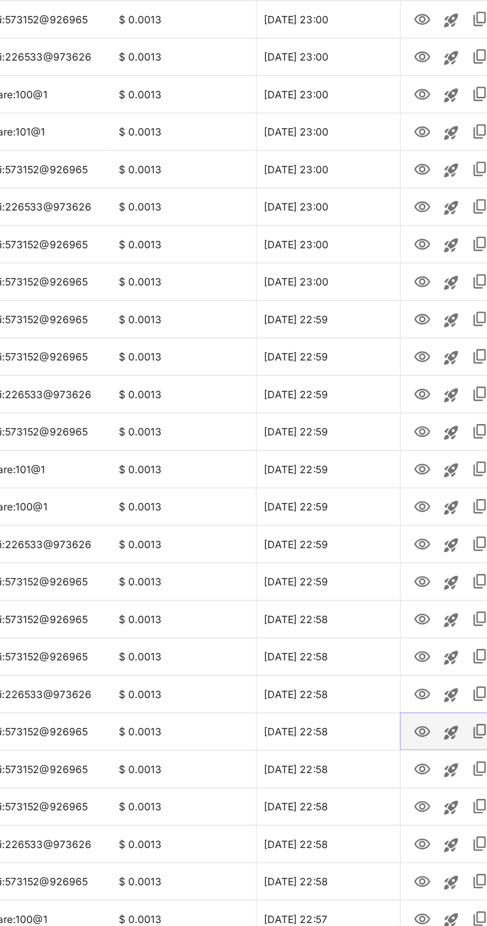
scroll to position [404, 0]
click at [369, 816] on icon "View" at bounding box center [366, 817] width 11 height 7
click at [367, 843] on icon "View" at bounding box center [367, 844] width 12 height 12
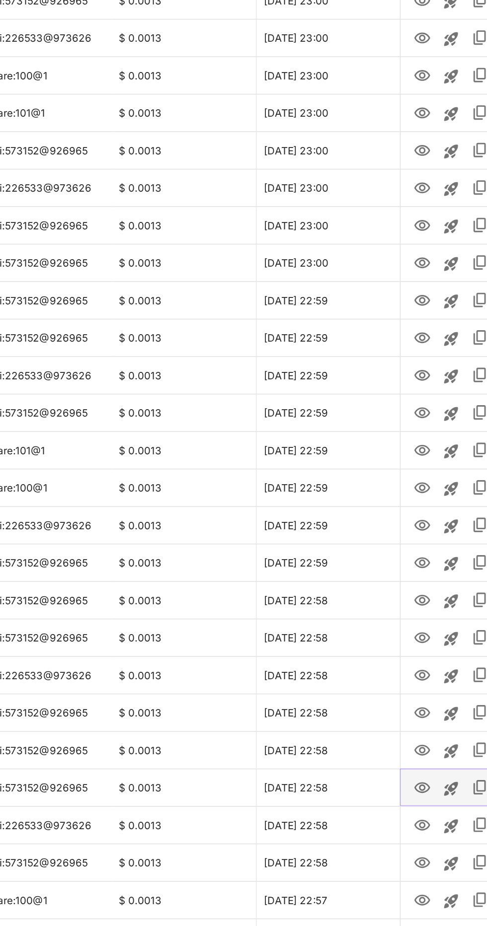
scroll to position [439, 0]
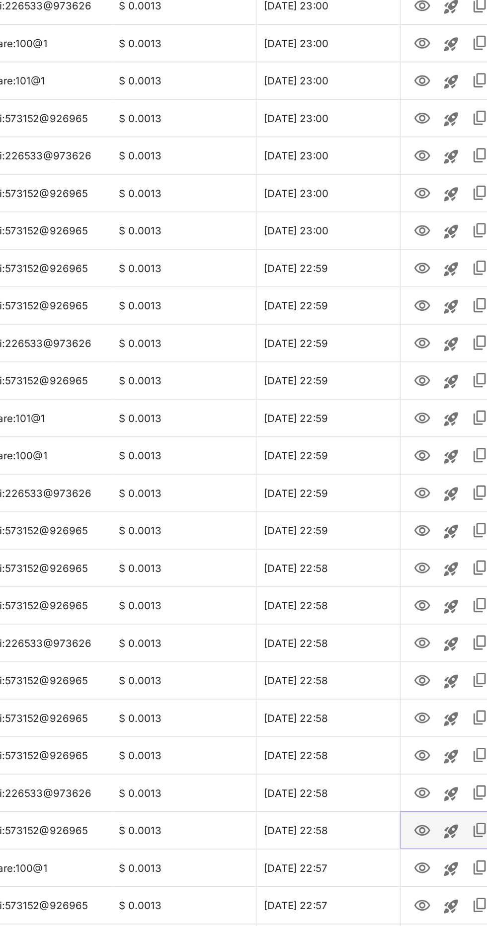
click at [367, 858] on icon "View" at bounding box center [367, 860] width 12 height 12
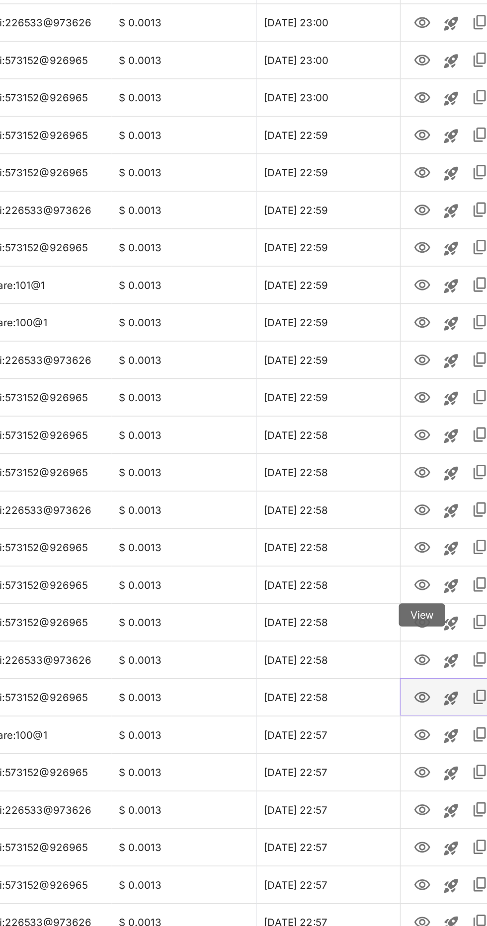
scroll to position [531, 0]
click at [371, 822] on icon "View" at bounding box center [367, 820] width 12 height 12
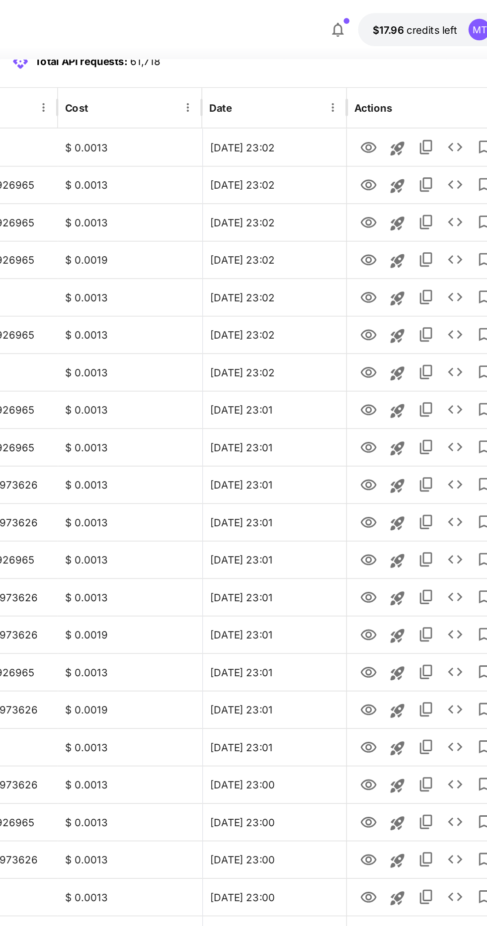
scroll to position [0, 0]
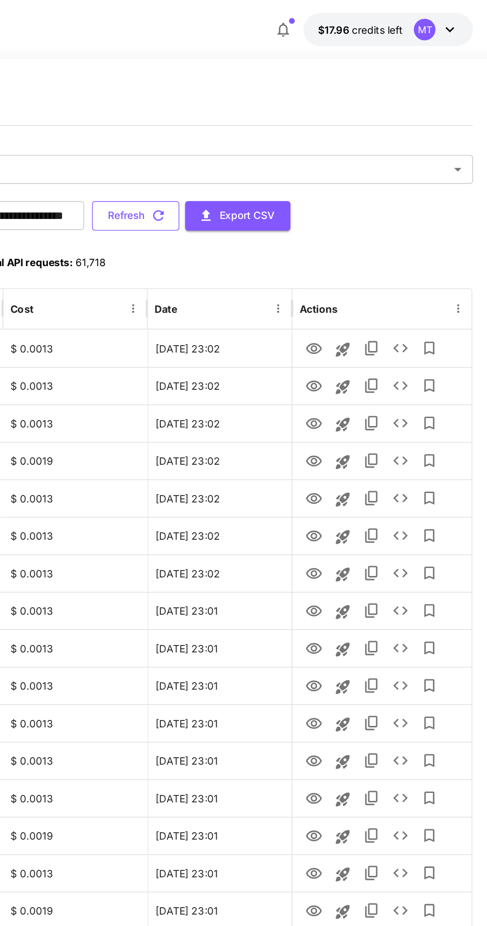
click at [266, 147] on icon "button" at bounding box center [260, 148] width 11 height 11
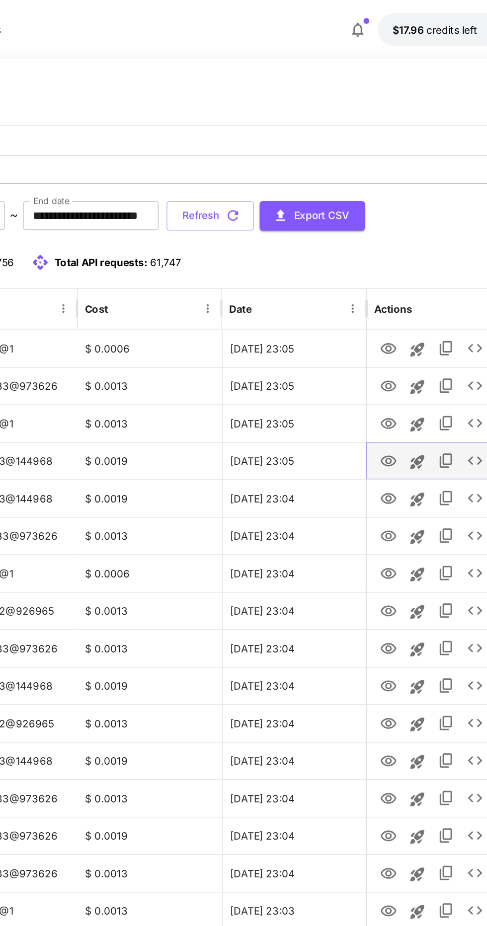
click at [367, 317] on icon "View" at bounding box center [367, 318] width 12 height 12
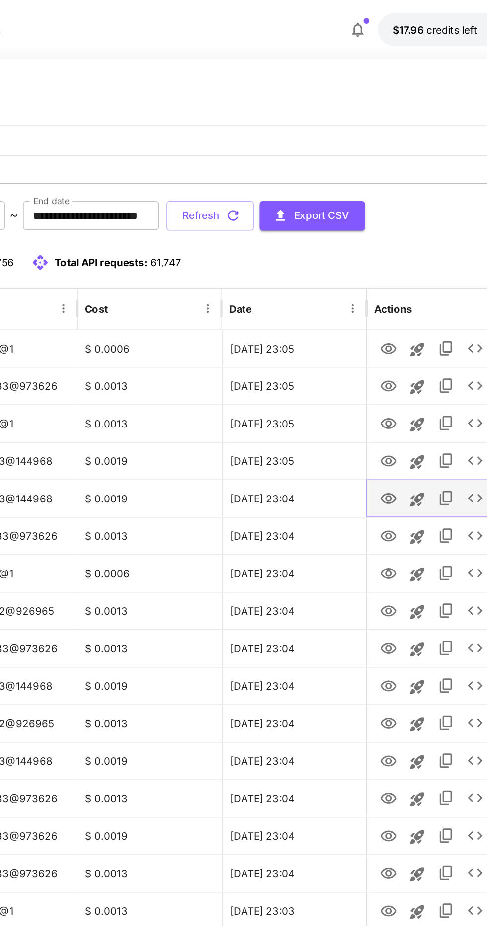
click at [369, 343] on icon "View" at bounding box center [367, 344] width 12 height 12
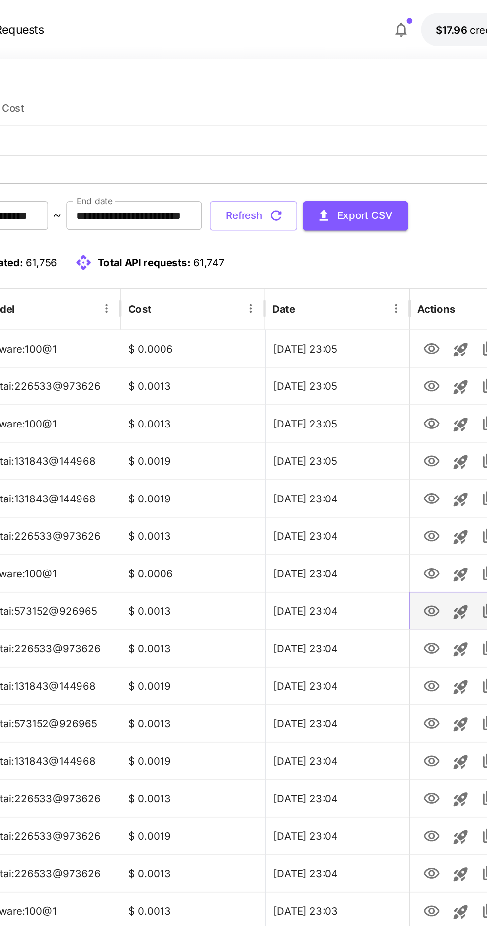
click at [367, 421] on icon "View" at bounding box center [367, 421] width 12 height 12
click at [367, 498] on icon "View" at bounding box center [367, 499] width 12 height 12
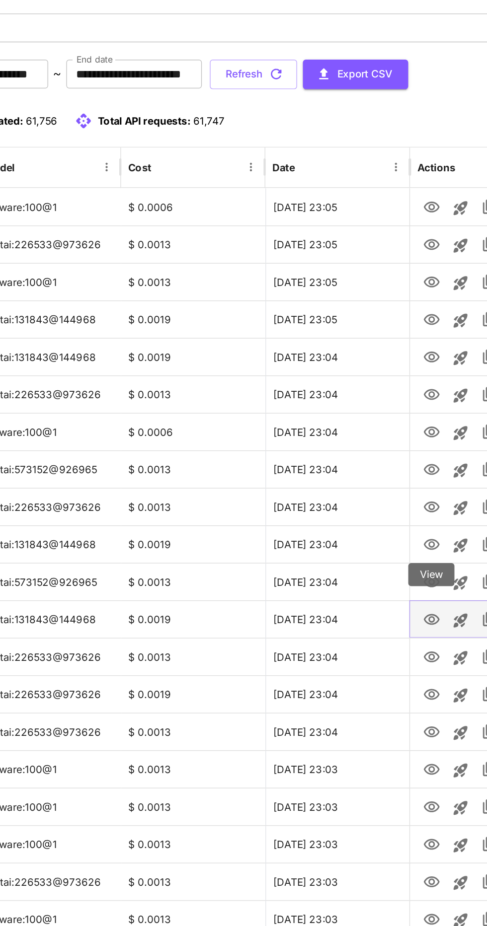
click at [372, 522] on icon "View" at bounding box center [367, 524] width 12 height 12
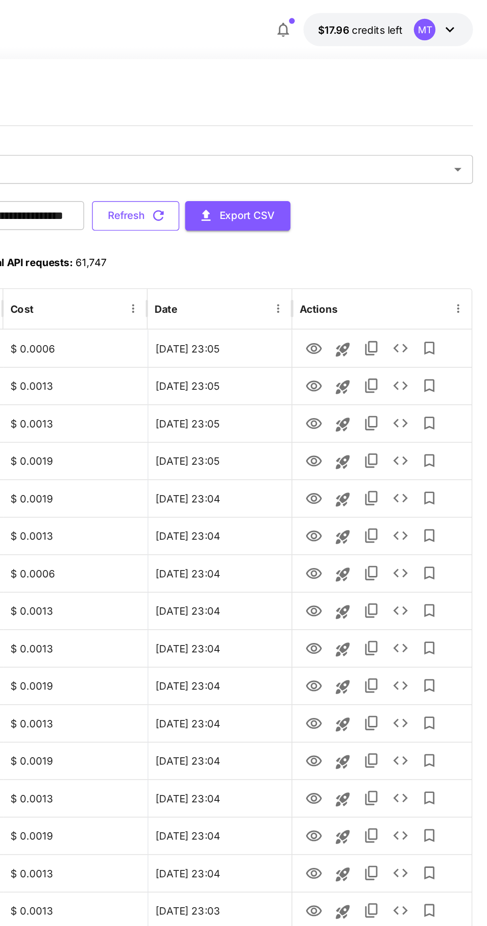
click at [275, 153] on button "Refresh" at bounding box center [244, 149] width 60 height 20
click at [275, 150] on button "Refresh" at bounding box center [244, 149] width 60 height 20
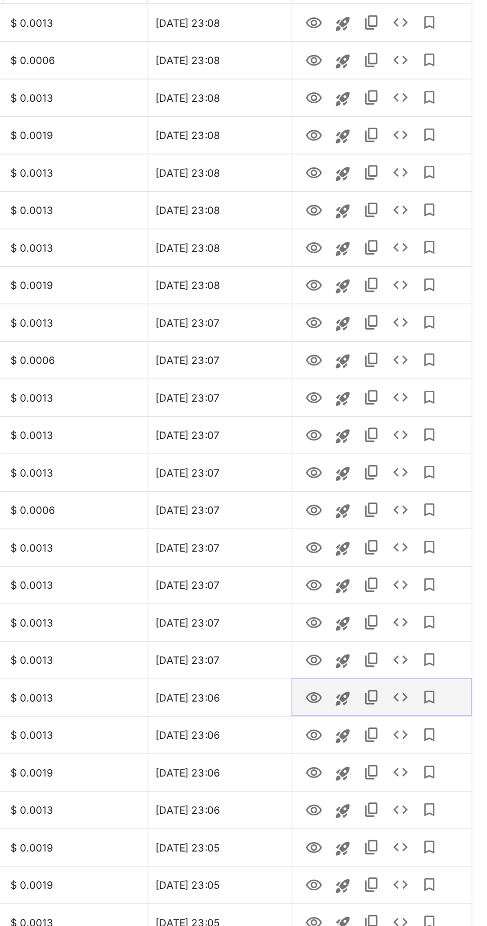
click at [369, 704] on icon "View" at bounding box center [367, 705] width 12 height 12
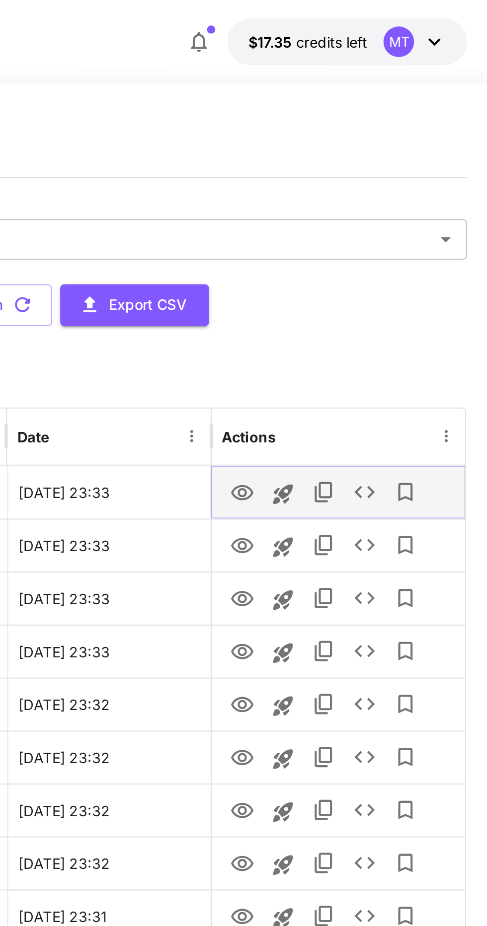
click at [369, 243] on icon "View" at bounding box center [367, 240] width 12 height 12
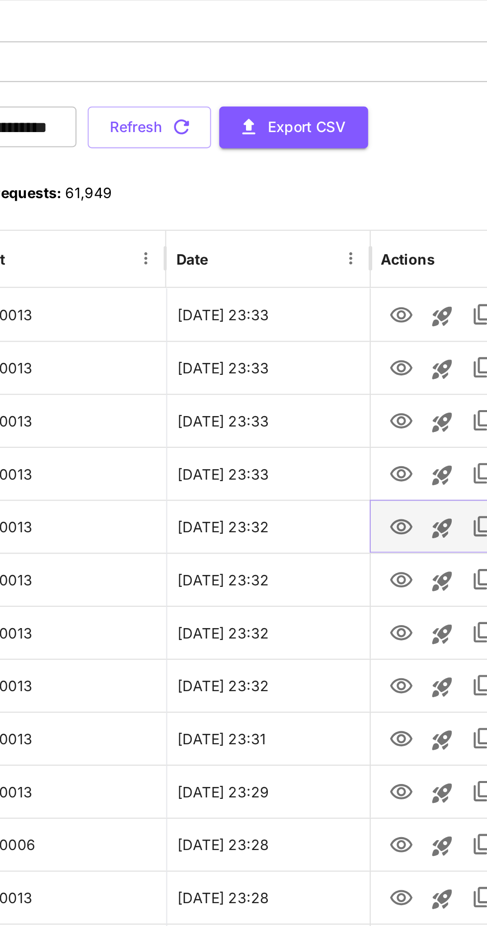
click at [365, 346] on icon "View" at bounding box center [366, 343] width 11 height 7
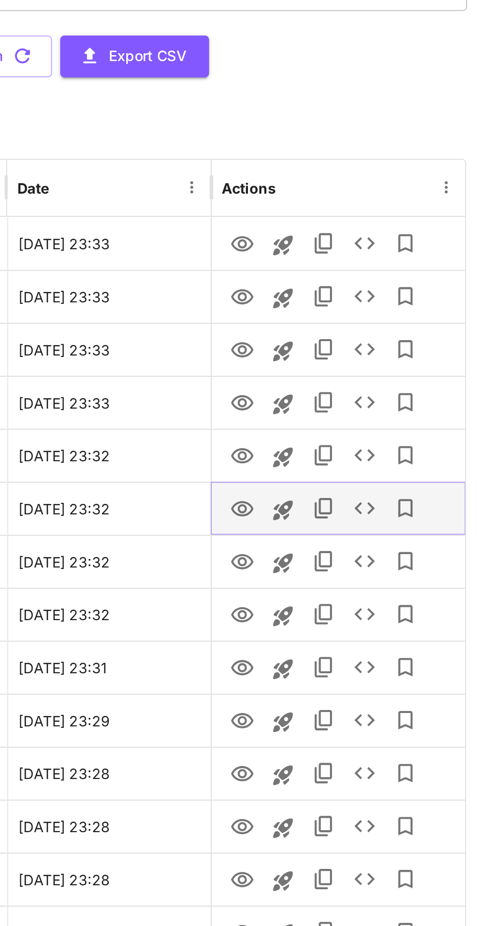
click at [369, 365] on icon "View" at bounding box center [366, 368] width 11 height 7
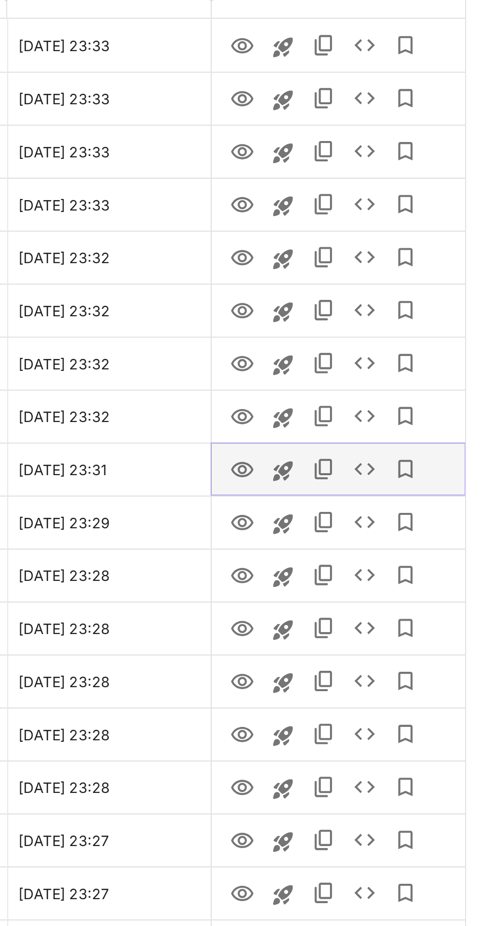
click at [367, 447] on icon "View" at bounding box center [367, 447] width 12 height 12
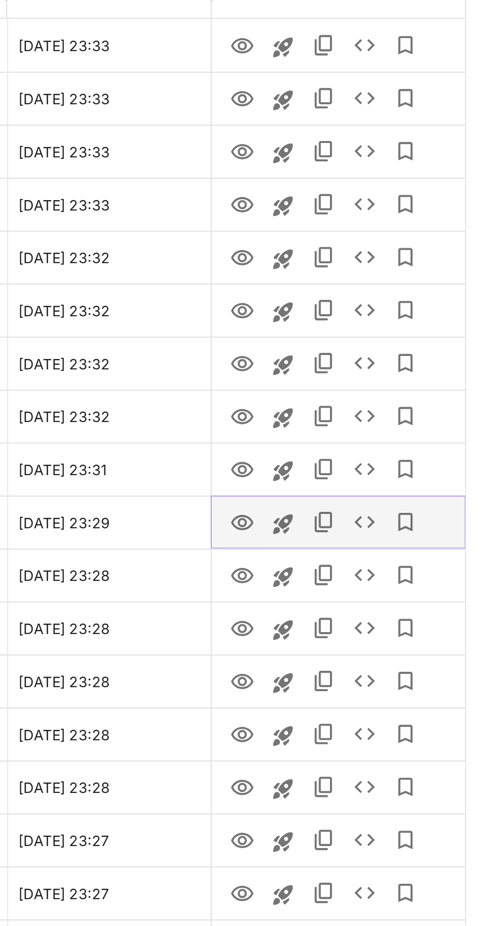
click at [369, 473] on icon "View" at bounding box center [366, 472] width 11 height 7
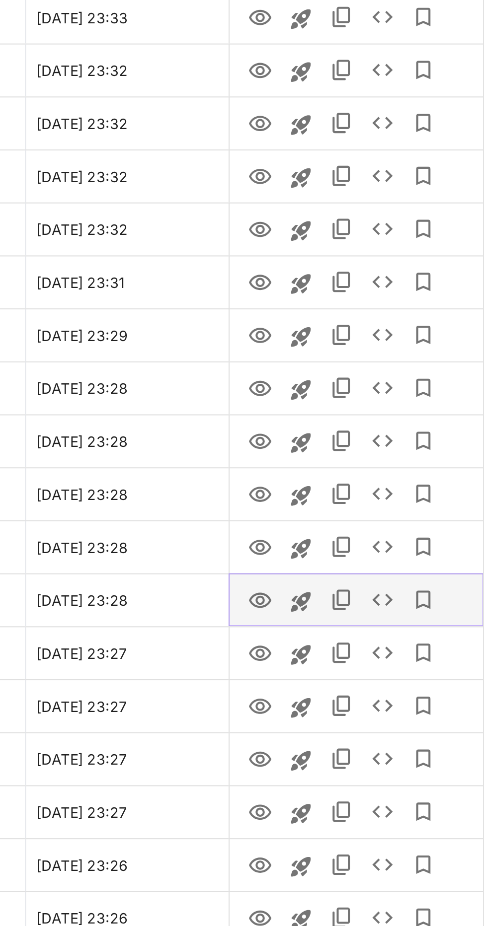
click at [370, 601] on icon "View" at bounding box center [367, 602] width 12 height 12
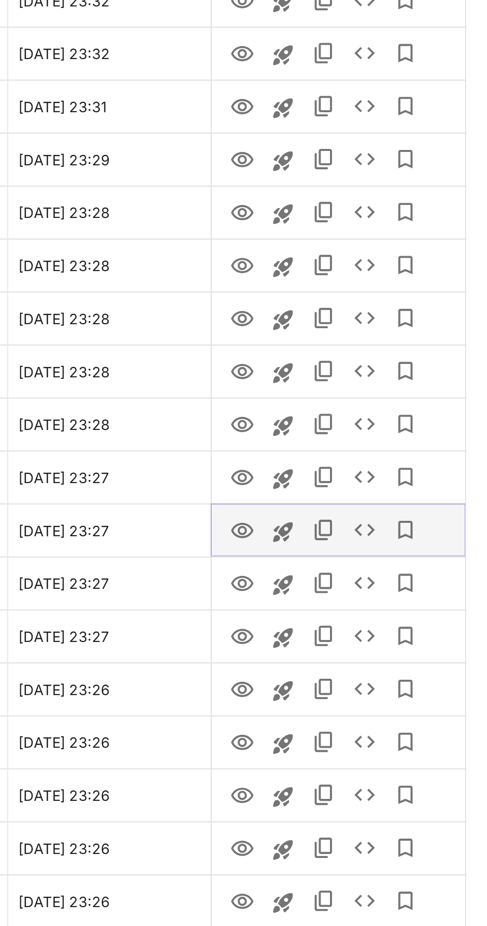
click at [368, 652] on icon "View" at bounding box center [367, 653] width 12 height 12
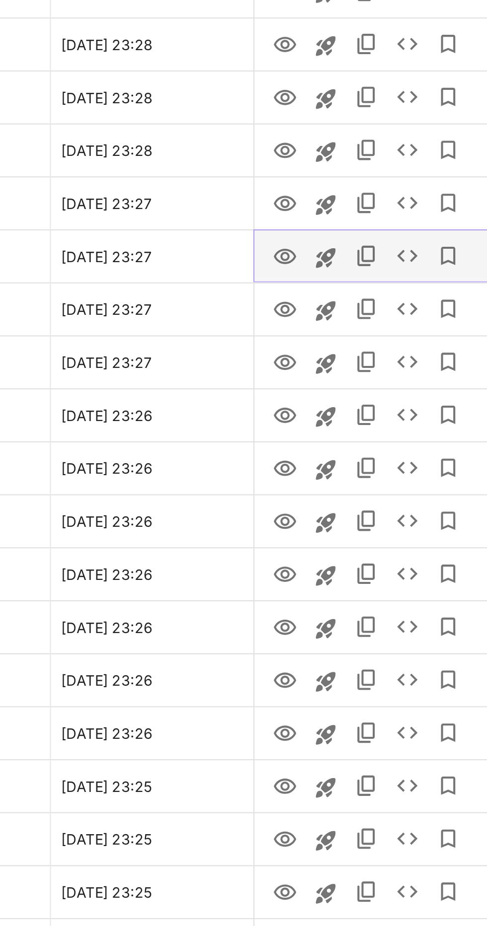
scroll to position [54, 0]
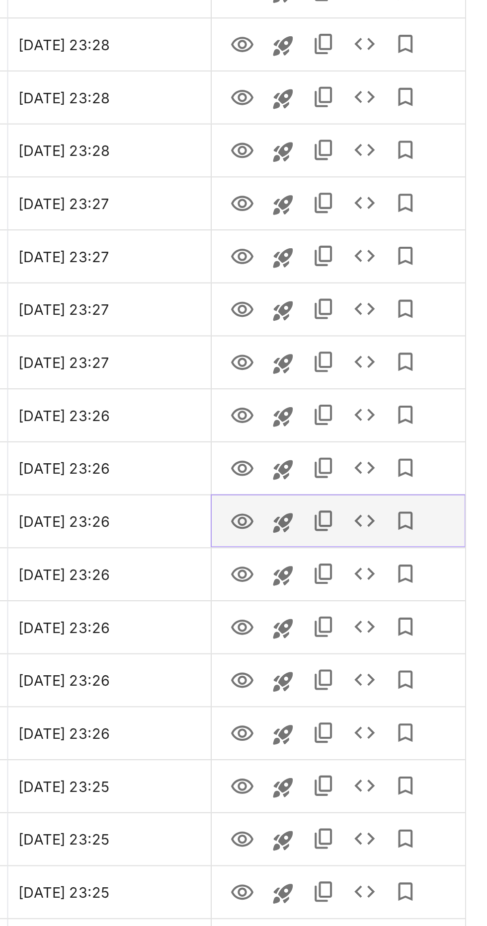
click at [367, 728] on icon "View" at bounding box center [367, 729] width 12 height 12
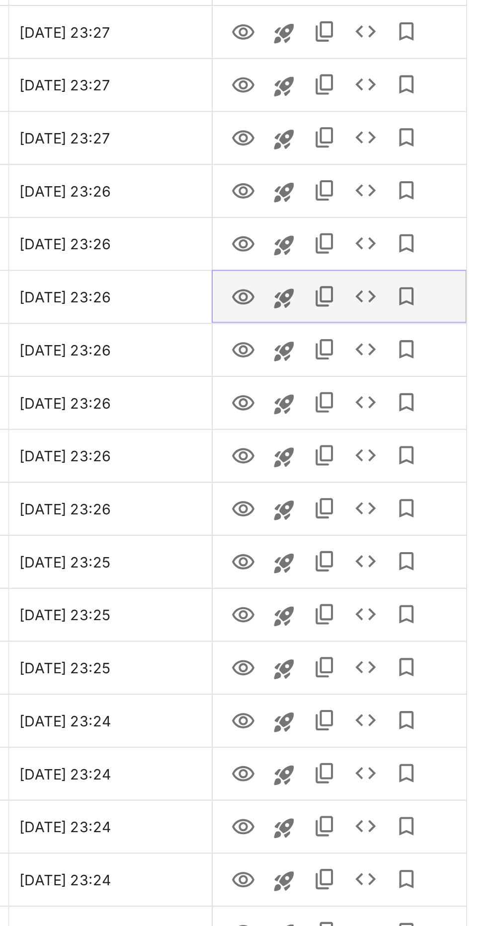
scroll to position [163, 0]
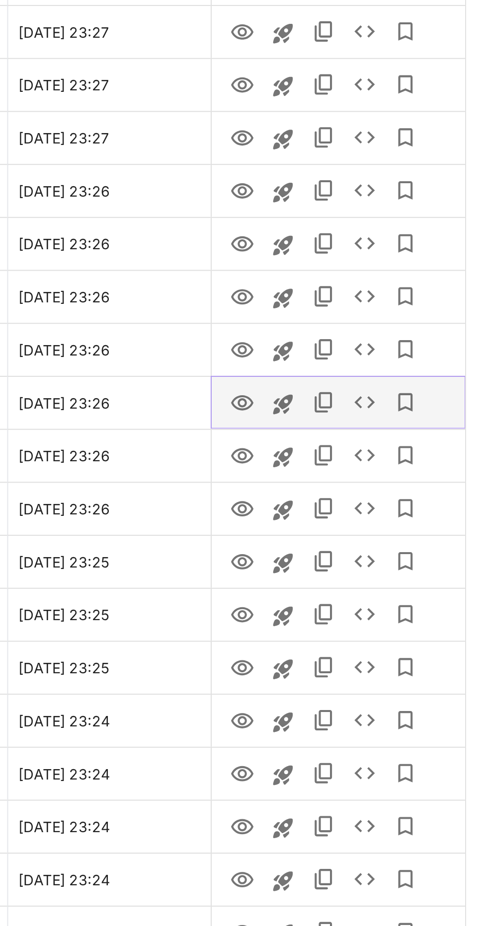
click at [367, 672] on icon "View" at bounding box center [366, 670] width 11 height 7
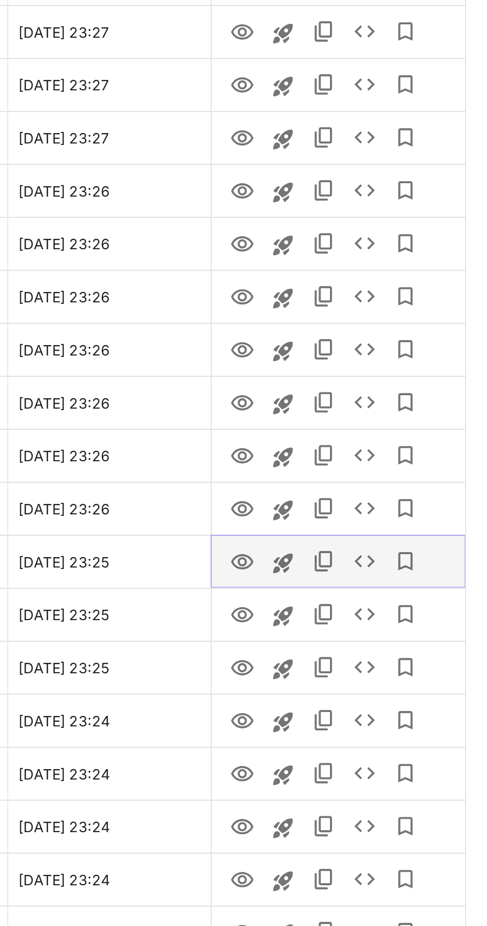
click at [367, 749] on icon "View" at bounding box center [366, 748] width 11 height 7
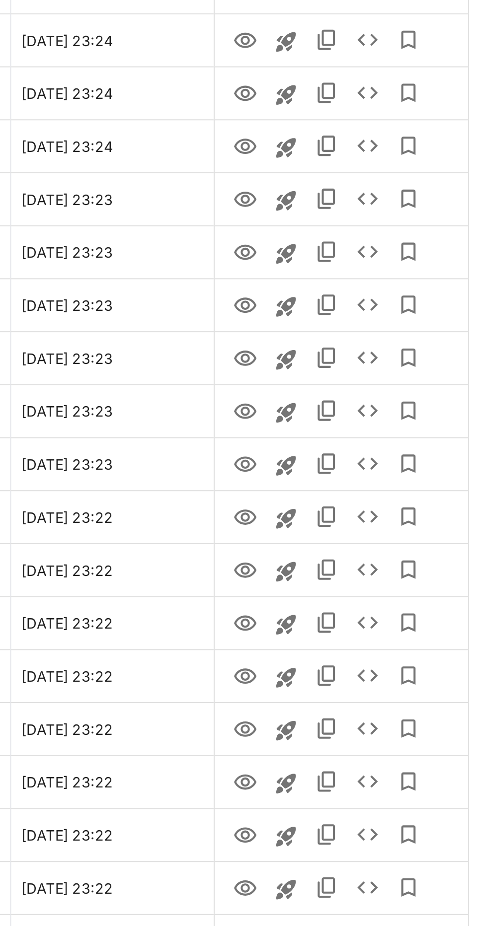
scroll to position [520, 0]
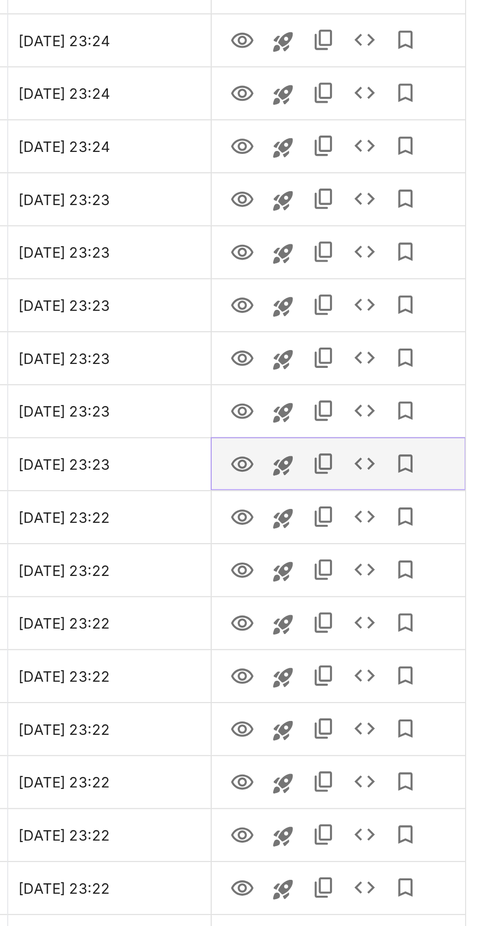
click at [367, 706] on icon "View" at bounding box center [367, 701] width 12 height 12
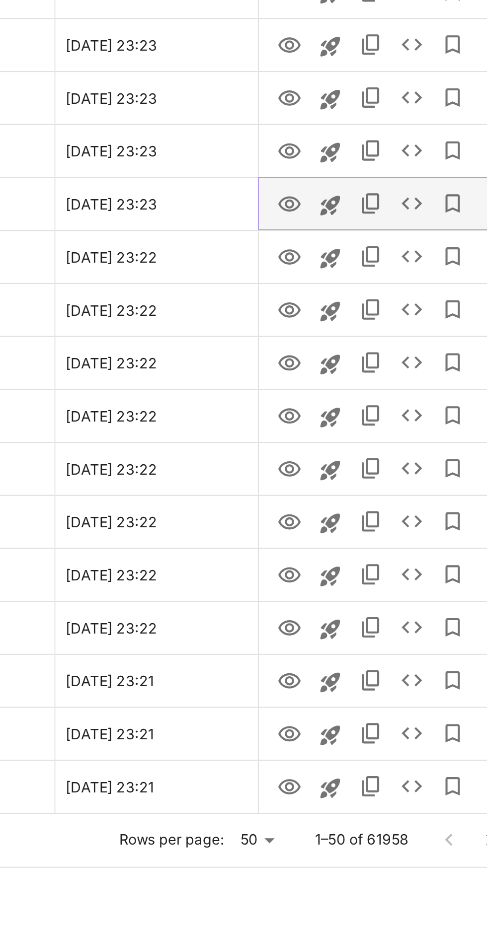
scroll to position [647, 0]
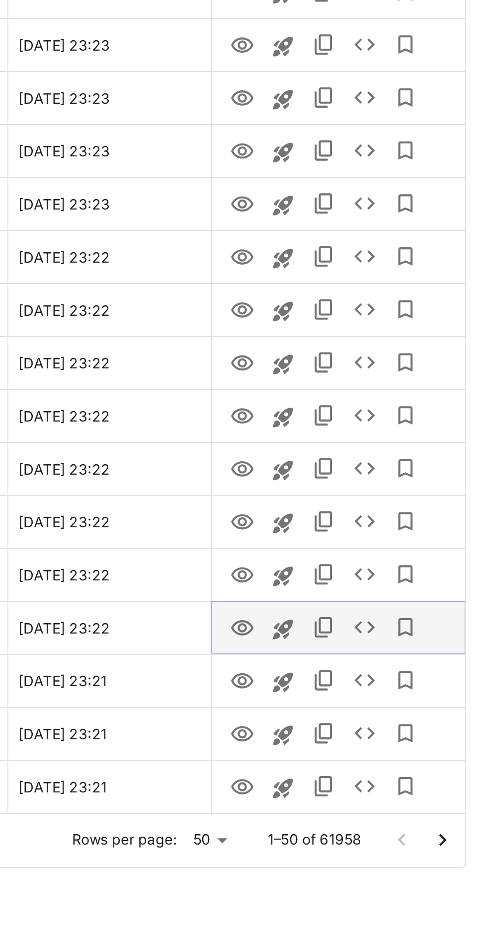
click at [371, 779] on icon "View" at bounding box center [366, 780] width 11 height 7
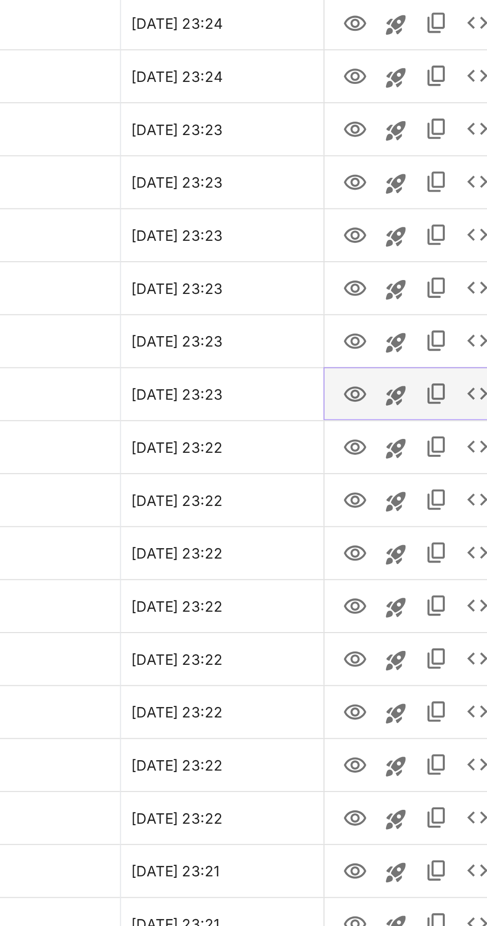
click at [370, 573] on icon "View" at bounding box center [367, 574] width 12 height 12
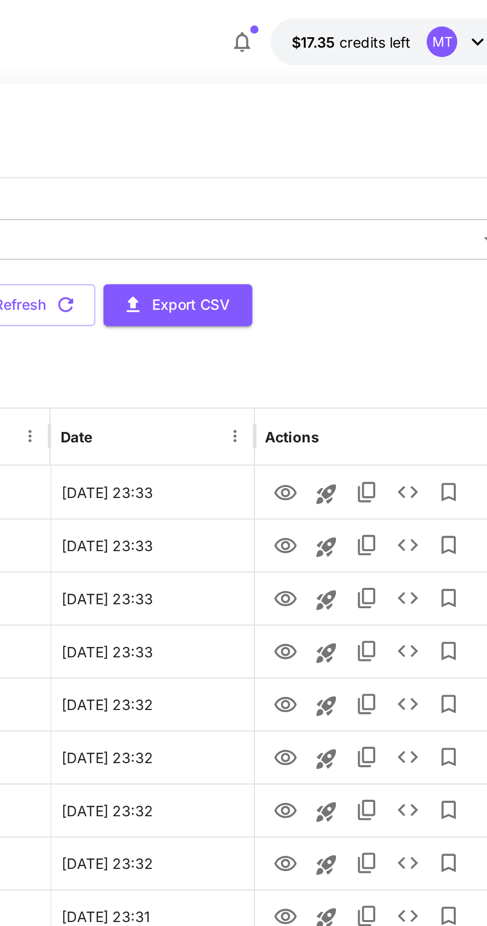
scroll to position [0, 0]
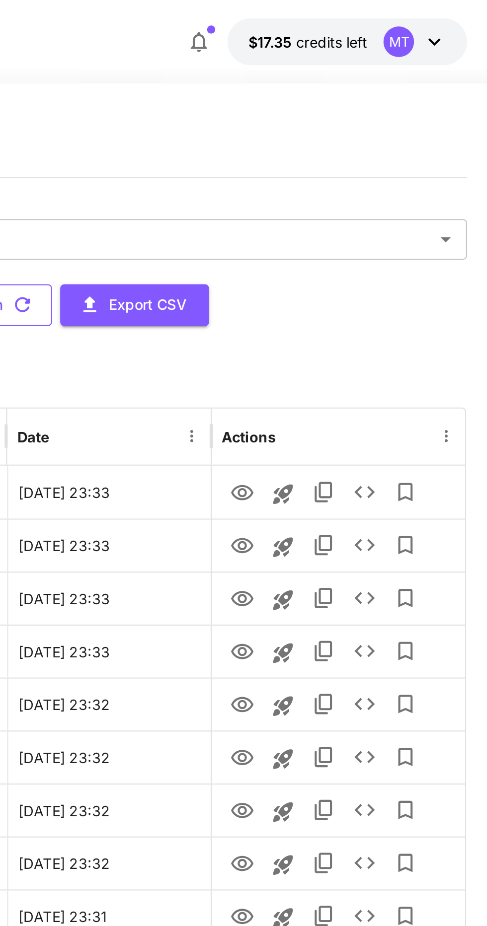
click at [275, 147] on button "Refresh" at bounding box center [244, 149] width 60 height 20
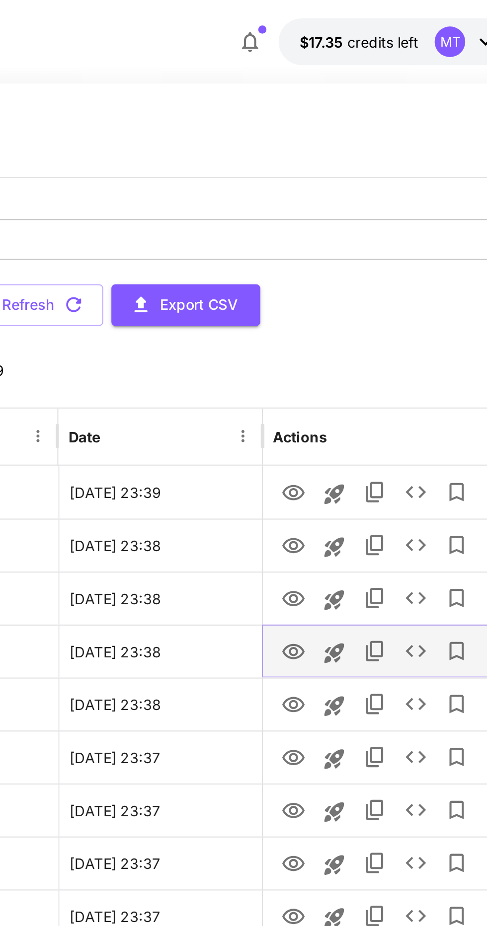
click at [367, 318] on icon "View" at bounding box center [367, 318] width 12 height 12
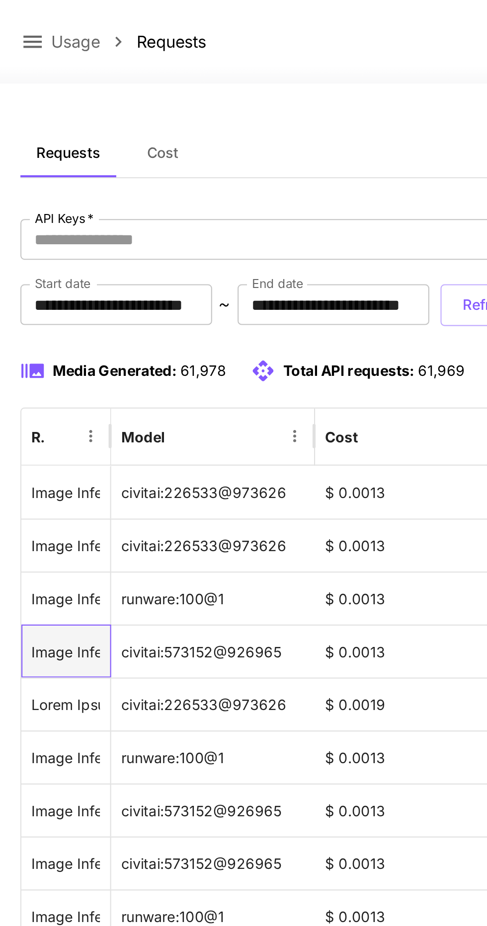
click at [40, 318] on div "Image Inference (A person that perfectly resembles [PERSON_NAME] as [PERSON_NAM…" at bounding box center [31, 317] width 33 height 25
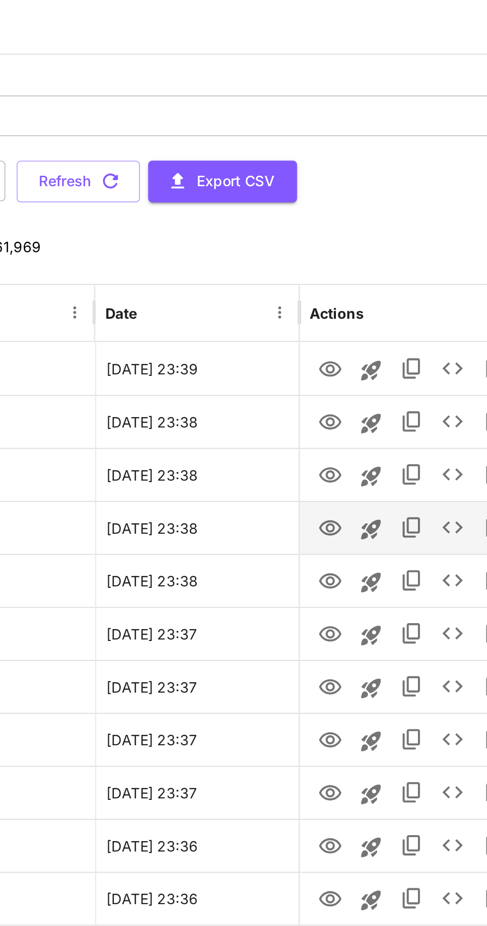
scroll to position [5, 0]
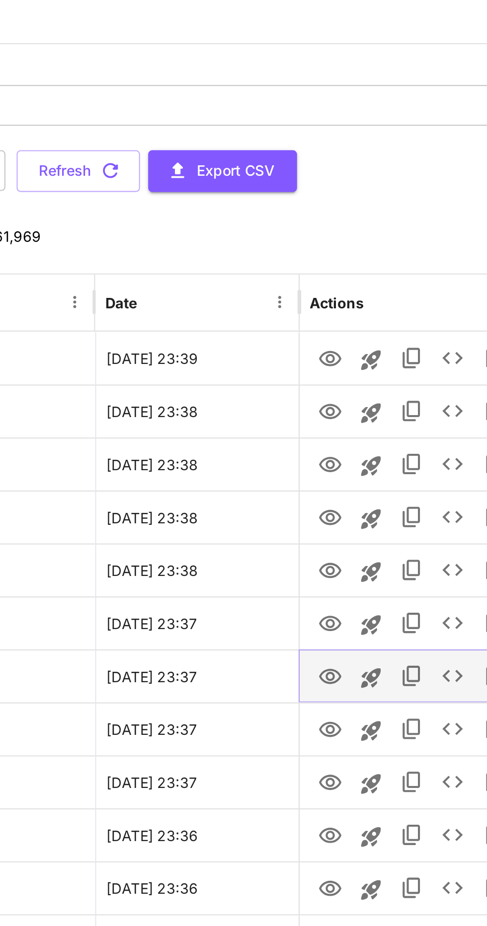
click at [371, 391] on icon "View" at bounding box center [367, 390] width 12 height 12
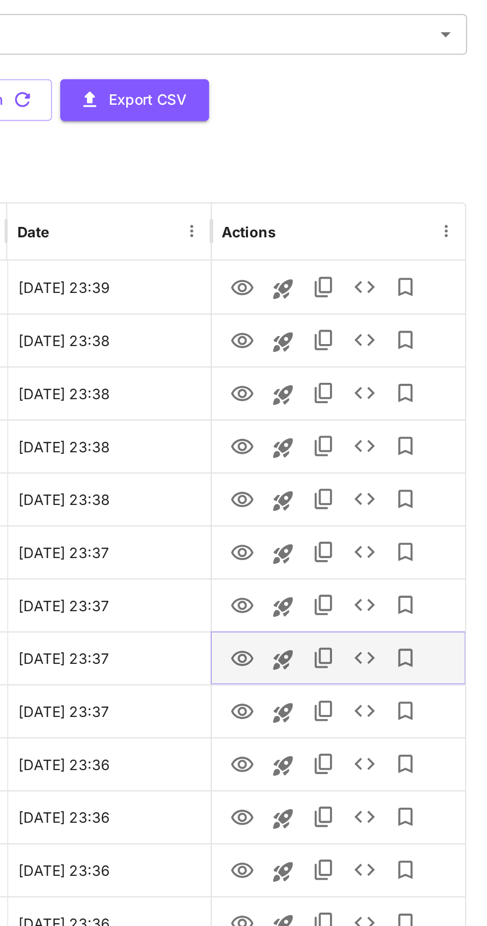
click at [370, 415] on icon "View" at bounding box center [367, 416] width 12 height 12
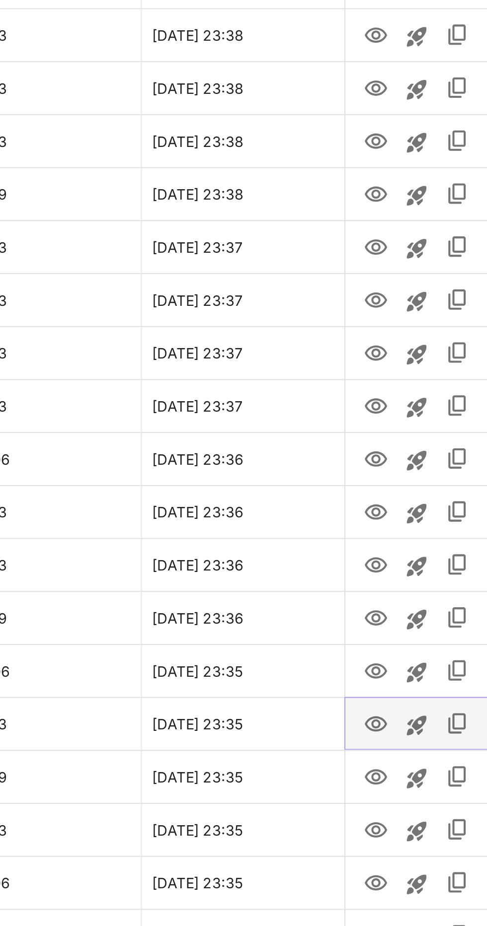
click at [366, 596] on icon "View" at bounding box center [367, 597] width 12 height 12
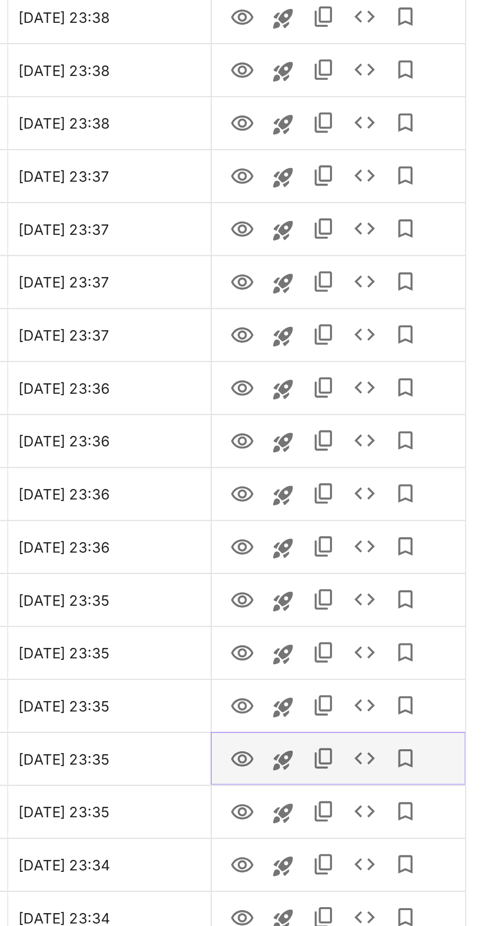
click at [363, 649] on icon "View" at bounding box center [366, 647] width 11 height 7
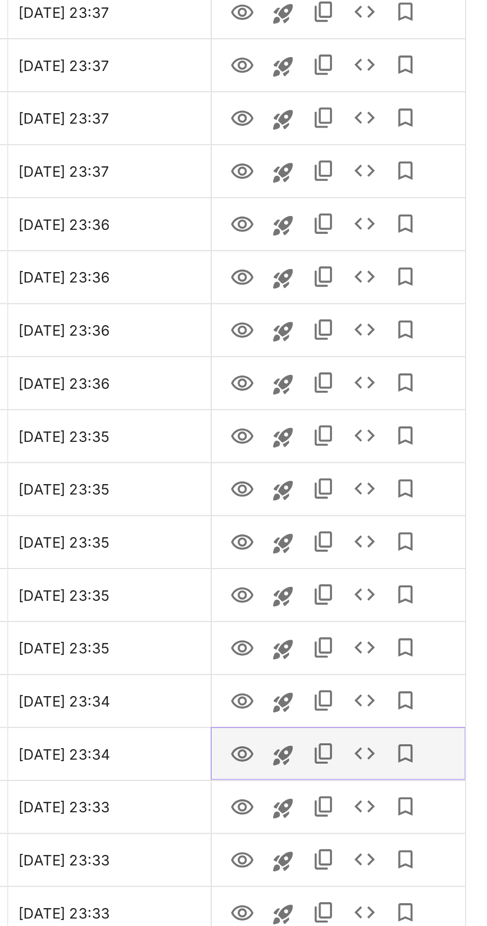
click at [361, 725] on icon "View" at bounding box center [367, 726] width 12 height 12
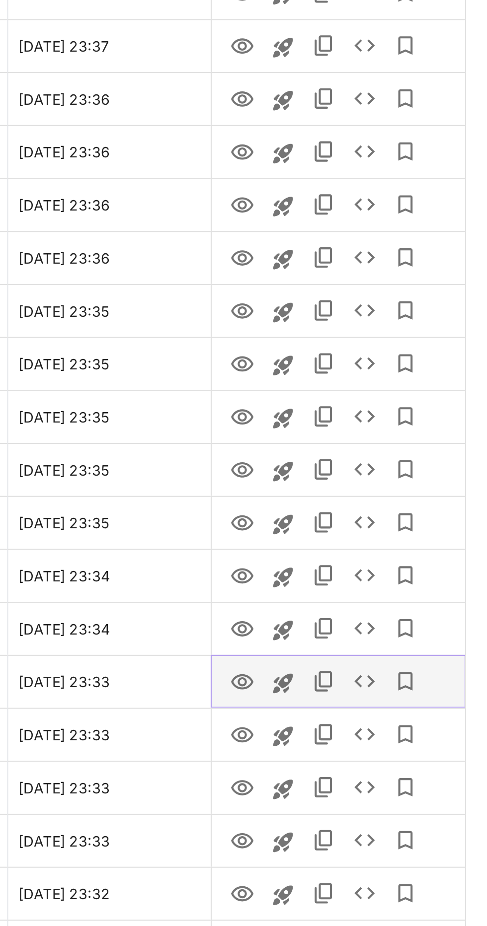
click at [364, 752] on icon "View" at bounding box center [367, 752] width 12 height 12
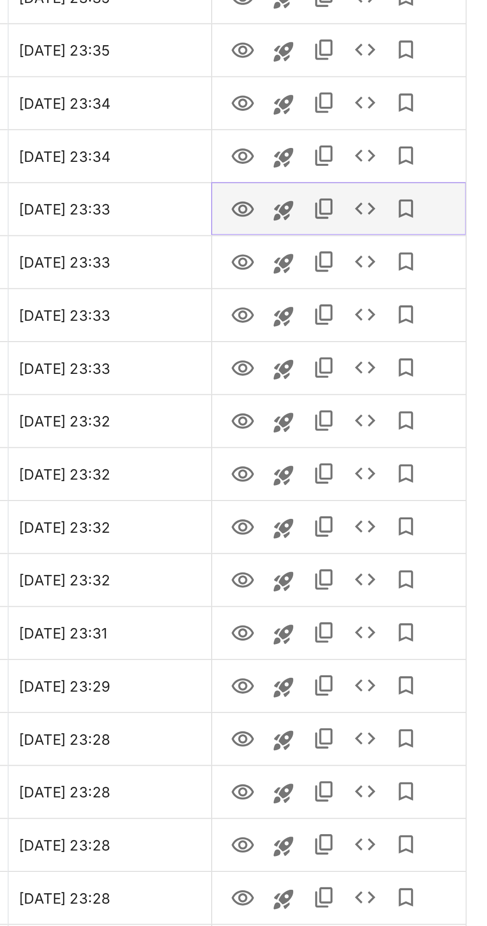
scroll to position [180, 0]
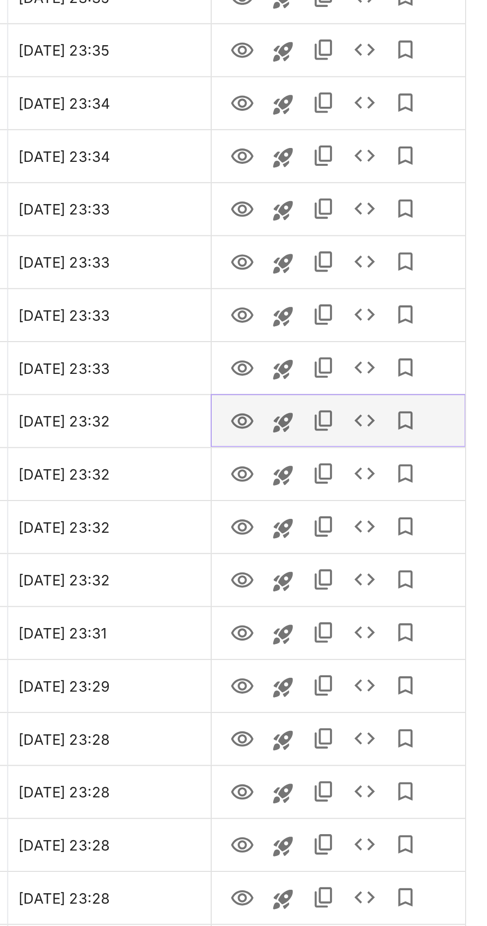
click at [367, 677] on icon "View" at bounding box center [366, 679] width 11 height 7
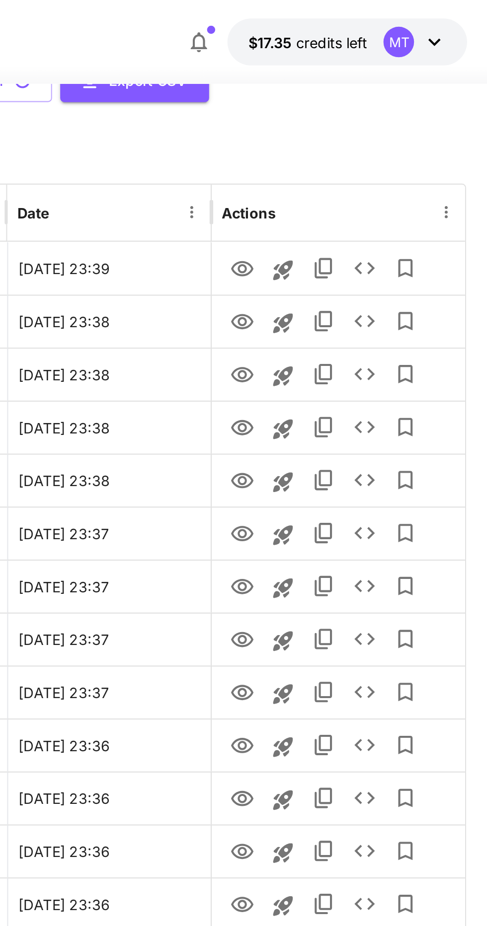
scroll to position [0, 0]
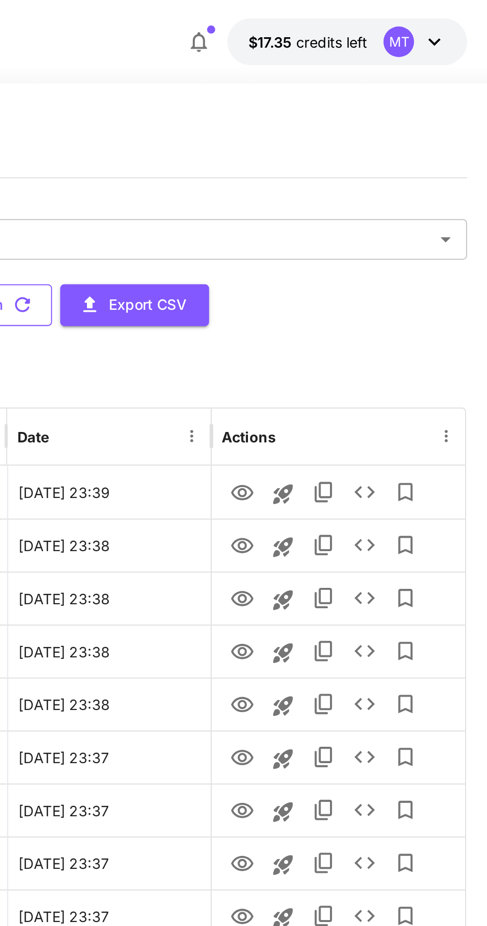
click at [275, 156] on button "Refresh" at bounding box center [244, 149] width 60 height 20
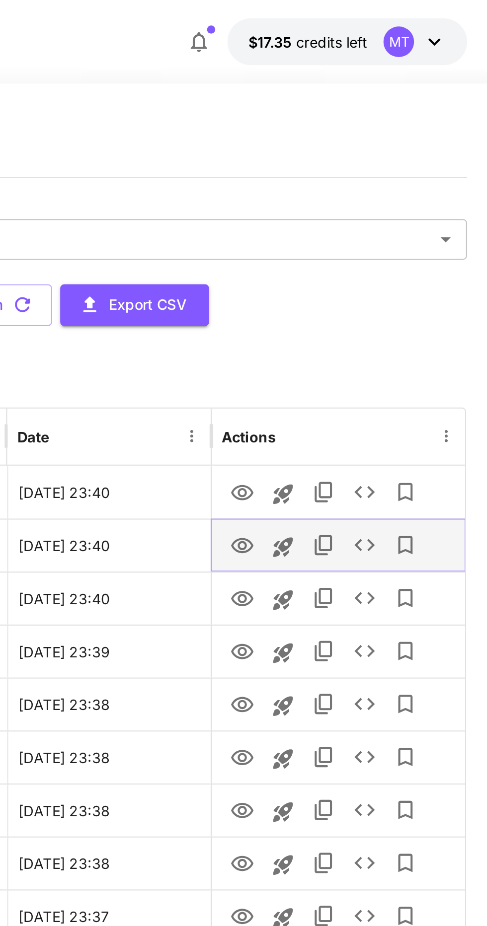
click at [365, 268] on icon "View" at bounding box center [366, 265] width 11 height 7
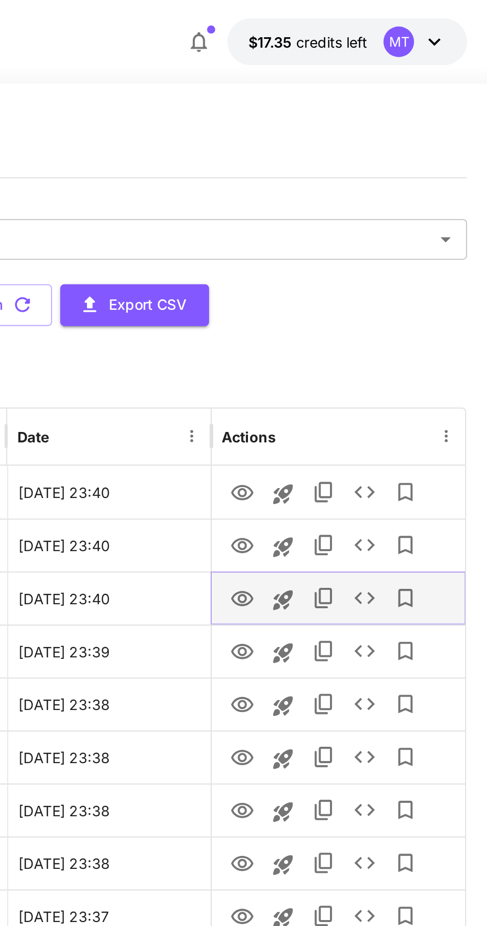
click at [364, 293] on icon "View" at bounding box center [366, 291] width 11 height 7
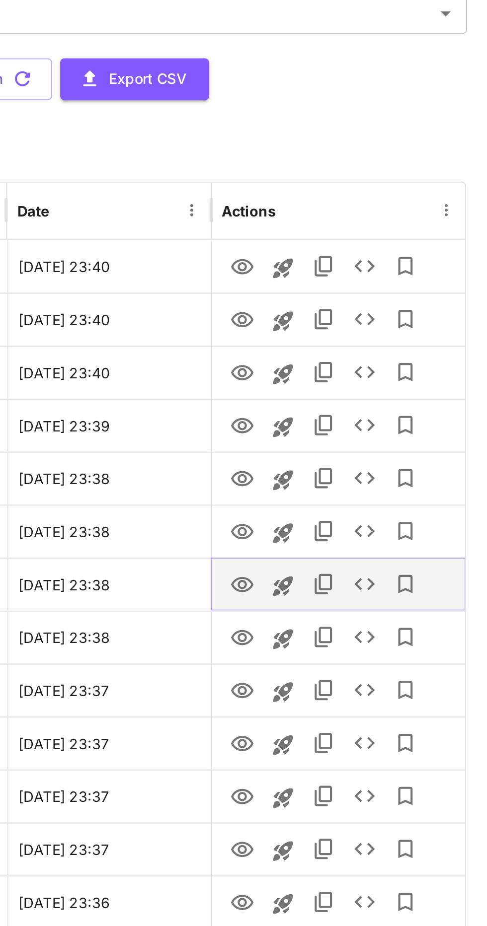
click at [368, 392] on icon "View" at bounding box center [367, 395] width 12 height 12
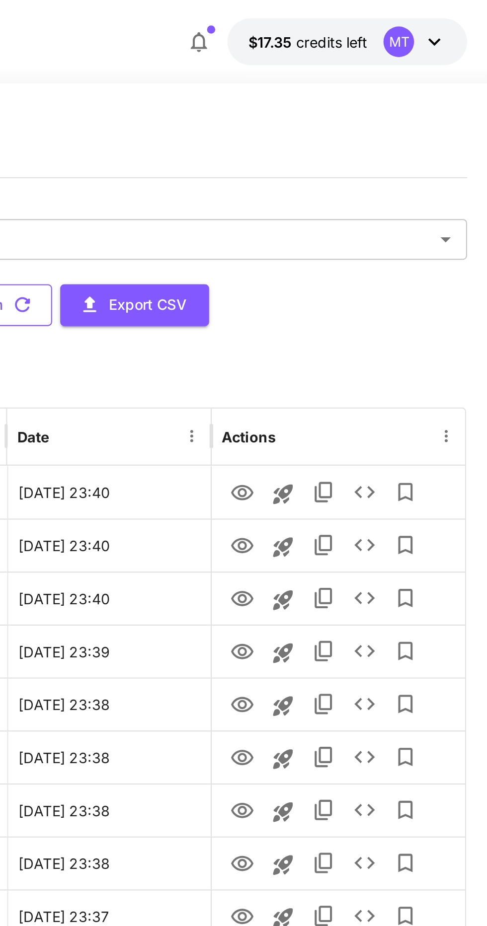
click at [275, 155] on button "Refresh" at bounding box center [244, 149] width 60 height 20
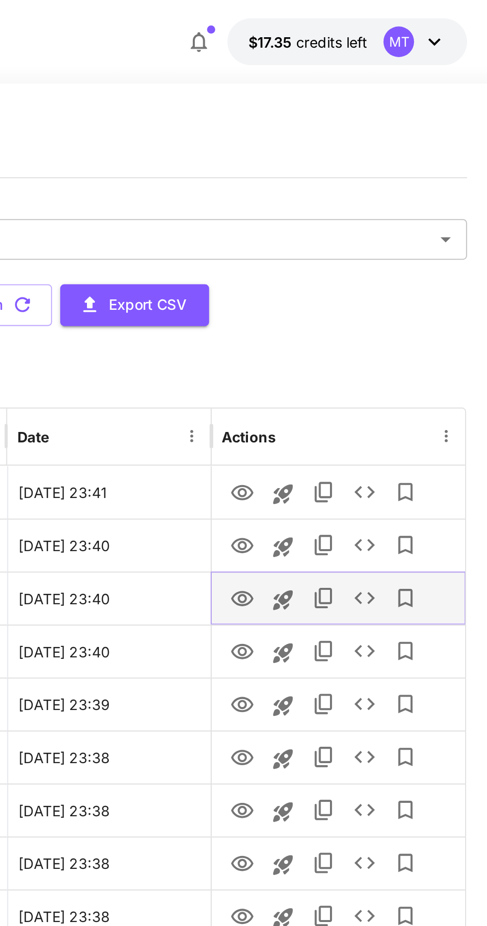
click at [370, 289] on icon "View" at bounding box center [366, 291] width 11 height 7
